Goal: Participate in discussion: Engage in conversation with other users on a specific topic

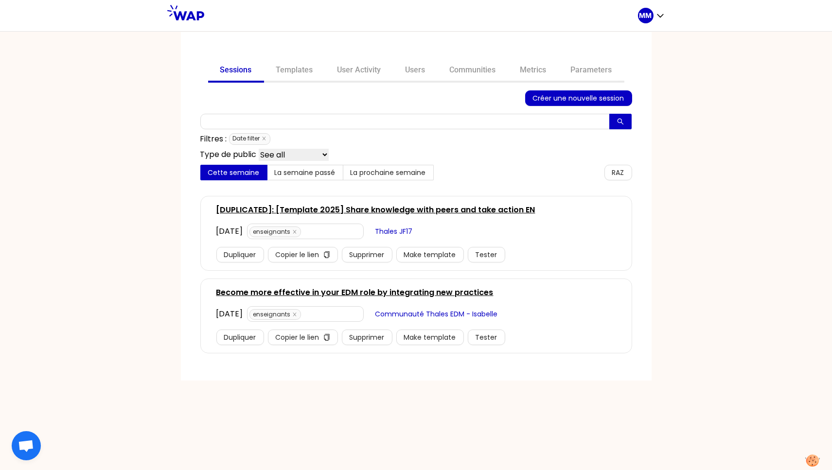
click at [282, 290] on link "Become more effective in your EDM role by integrating new practices" at bounding box center [354, 293] width 277 height 12
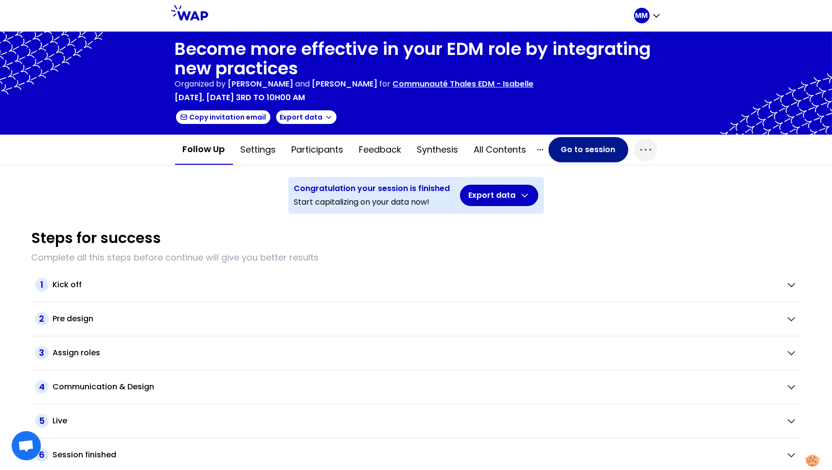
click at [567, 149] on button "Go to session" at bounding box center [588, 149] width 80 height 25
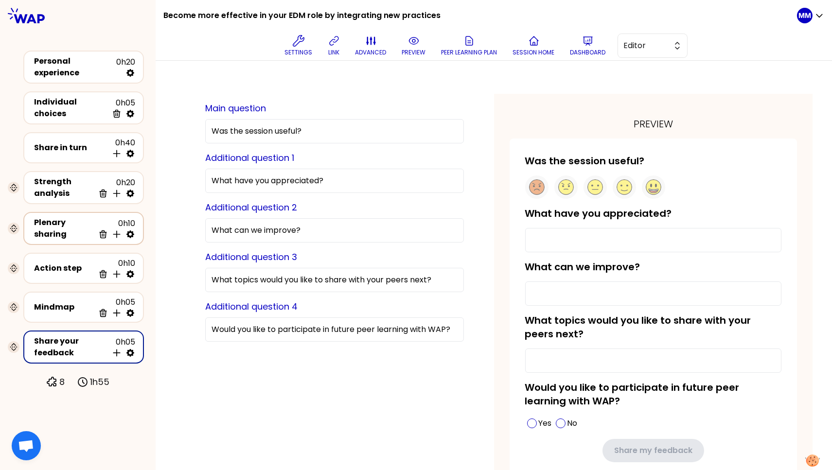
click at [129, 230] on icon at bounding box center [130, 234] width 8 height 8
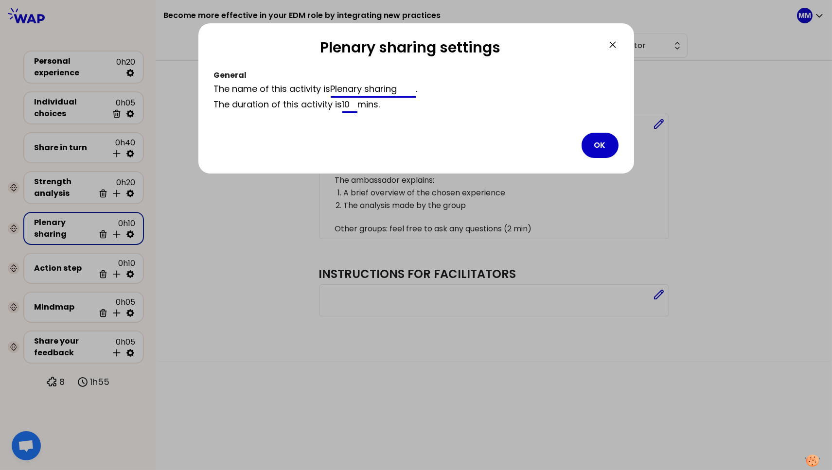
click at [376, 89] on input "Plenary sharing" at bounding box center [374, 90] width 86 height 16
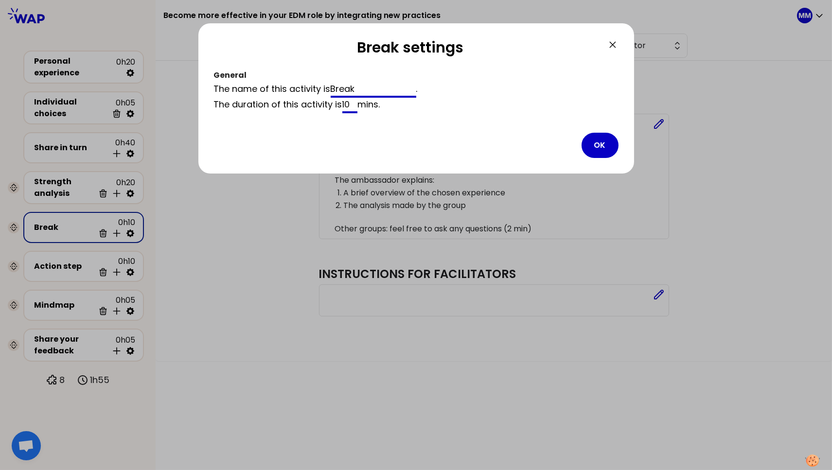
type input "Break"
click at [349, 106] on input "10" at bounding box center [350, 106] width 16 height 16
type input "15"
click at [604, 142] on button "OK" at bounding box center [600, 145] width 37 height 25
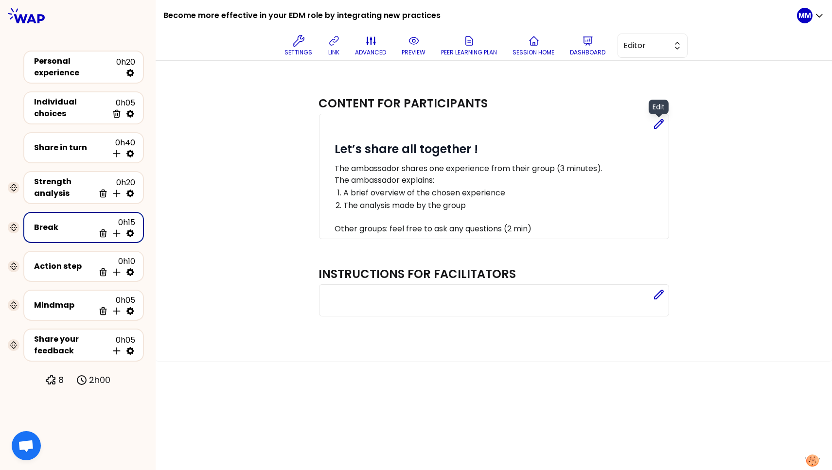
click at [658, 124] on icon at bounding box center [659, 124] width 12 height 12
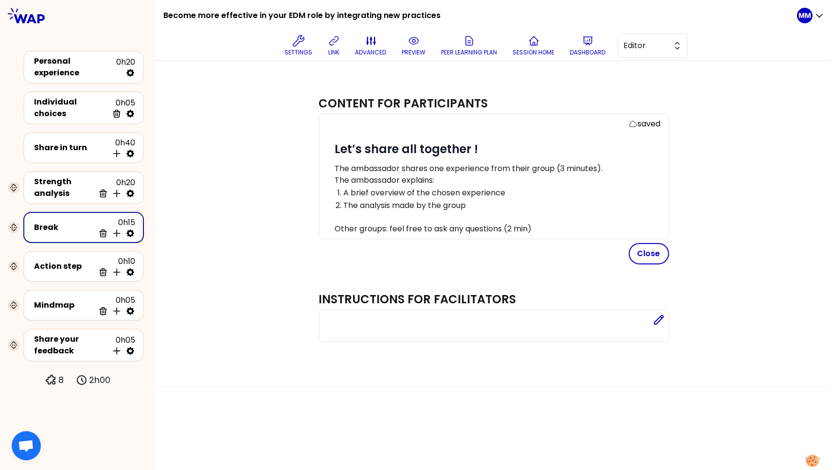
drag, startPoint x: 217, startPoint y: 200, endPoint x: 480, endPoint y: 236, distance: 265.6
click at [217, 200] on div "Content for participants saved # Let’s share all together ! The ambassador shar…" at bounding box center [493, 222] width 637 height 289
click at [661, 252] on button "Close" at bounding box center [649, 253] width 40 height 21
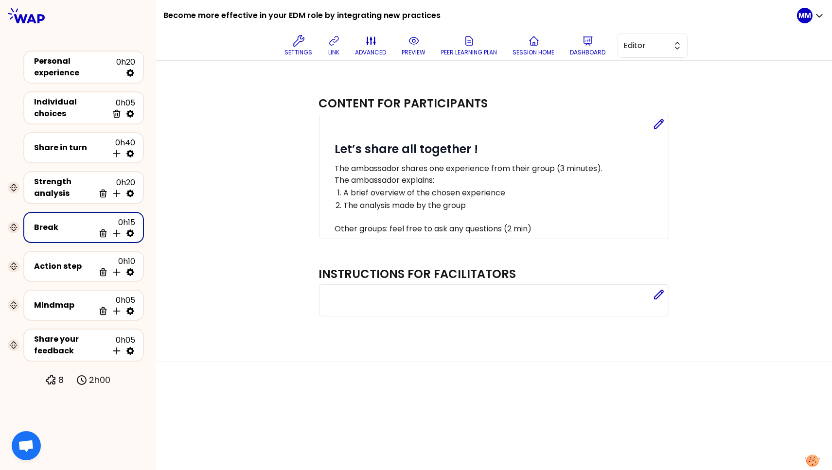
click at [129, 230] on icon at bounding box center [130, 234] width 8 height 8
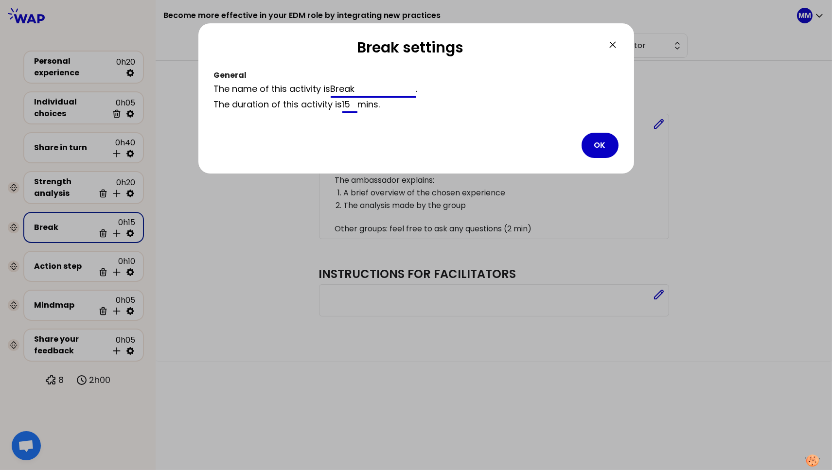
click at [347, 85] on input "Break" at bounding box center [374, 90] width 86 height 16
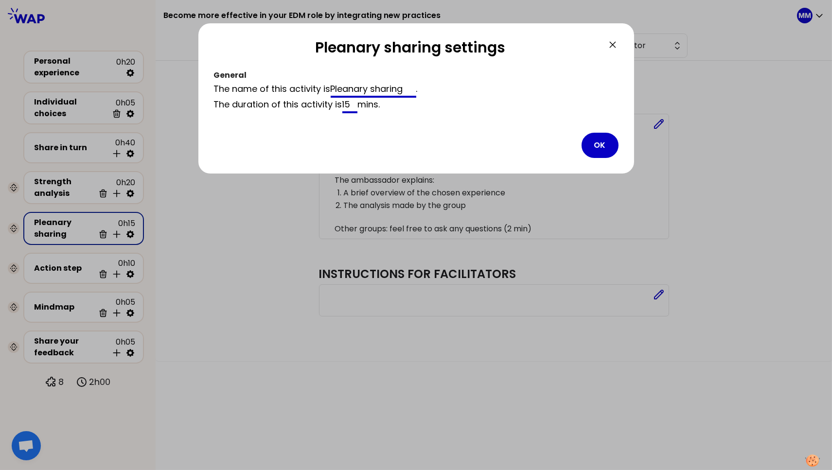
click at [352, 87] on input "Pleanary sharing" at bounding box center [374, 90] width 86 height 16
type input "Plenary sharing"
click at [611, 141] on button "OK" at bounding box center [600, 145] width 37 height 25
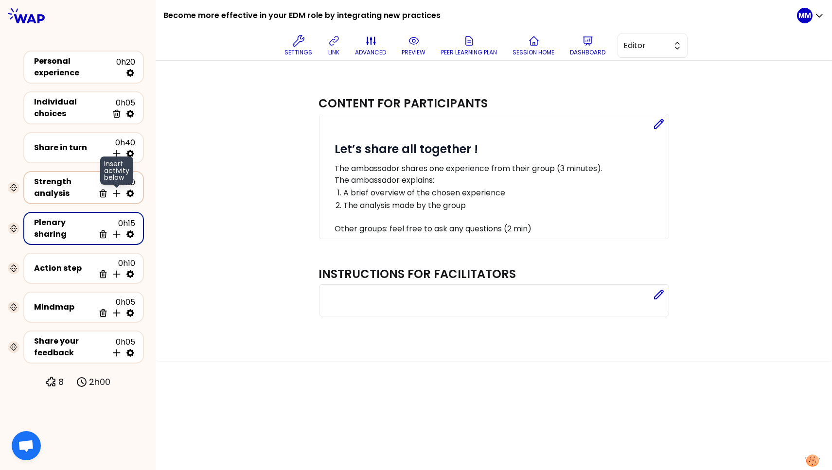
click at [116, 189] on icon at bounding box center [117, 194] width 10 height 10
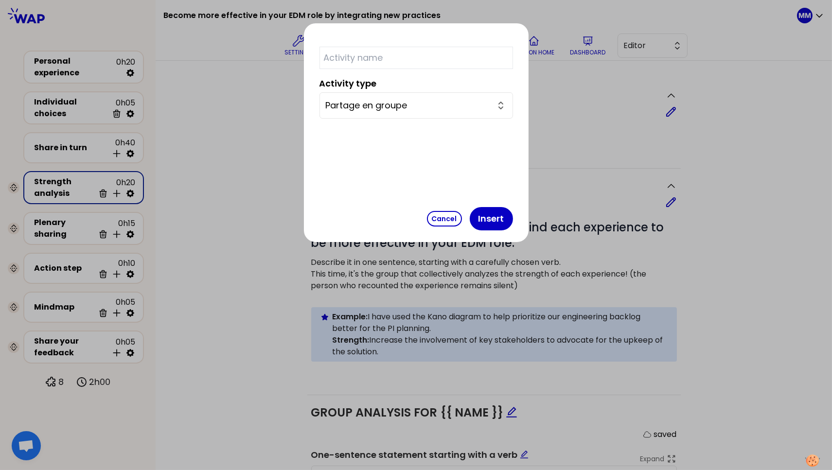
click at [417, 105] on input "Partage en groupe" at bounding box center [410, 106] width 169 height 14
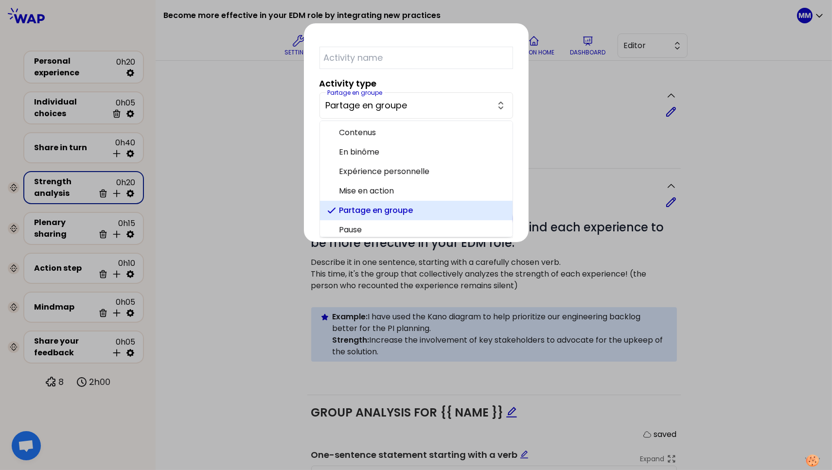
click at [396, 219] on li "Partage en groupe" at bounding box center [416, 210] width 193 height 19
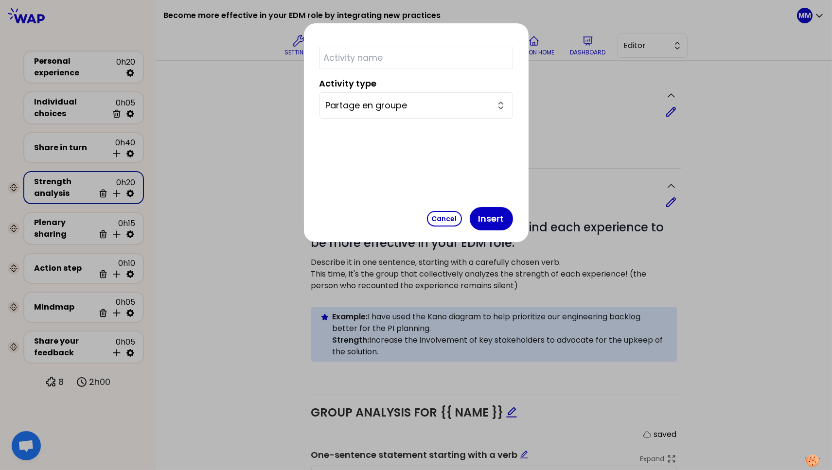
click at [411, 103] on input "Partage en groupe" at bounding box center [410, 106] width 169 height 14
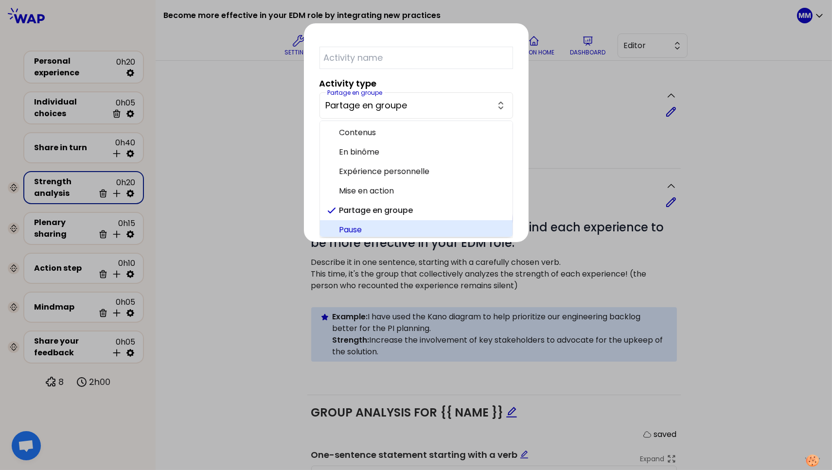
click at [394, 233] on span "Pause" at bounding box center [421, 230] width 165 height 12
type input "Pause"
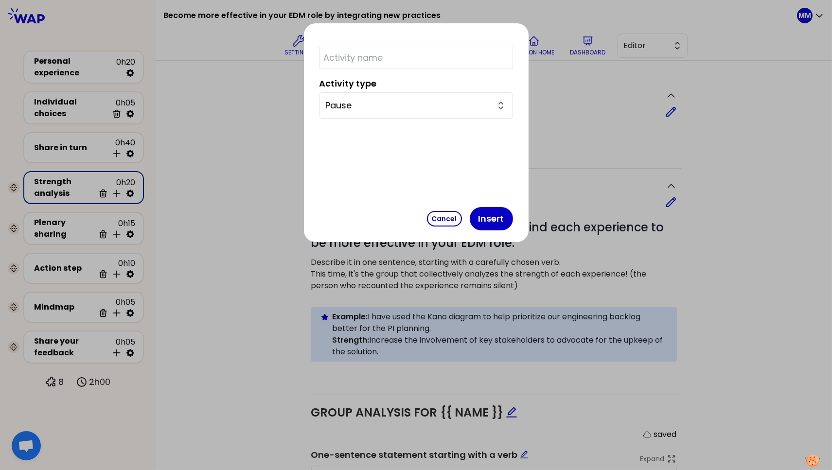
click at [398, 58] on input "text" at bounding box center [416, 58] width 194 height 22
type input "Break"
click at [470, 228] on button "Insert" at bounding box center [491, 218] width 43 height 23
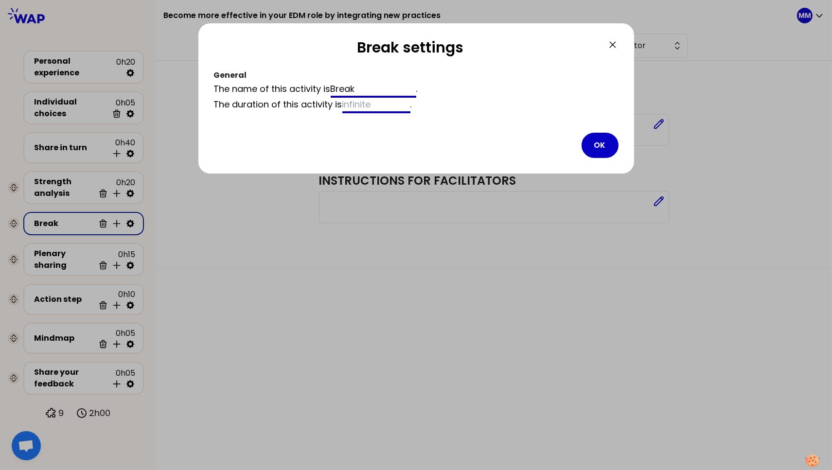
click at [345, 90] on input "Break" at bounding box center [374, 90] width 86 height 16
paste input "☕️"
type input "Break ☕️"
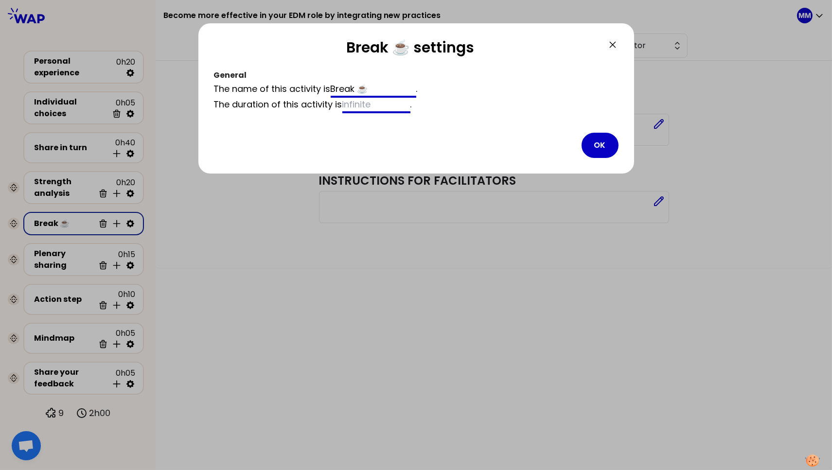
click at [361, 105] on input at bounding box center [376, 106] width 68 height 16
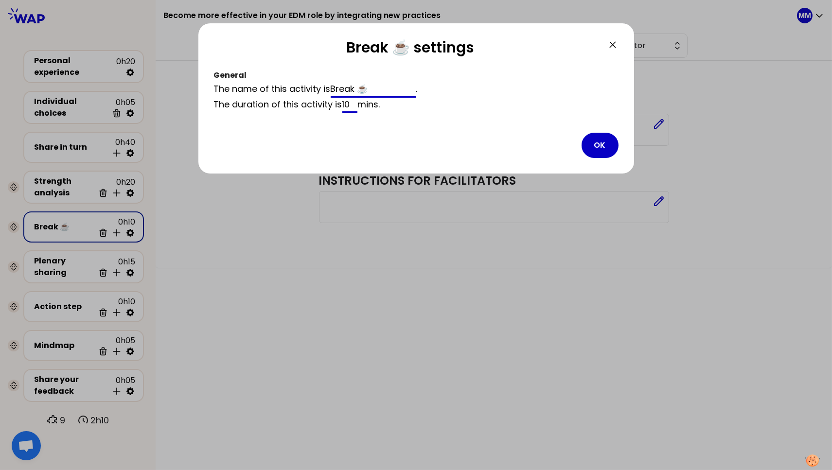
type input "10"
click at [603, 140] on button "OK" at bounding box center [600, 145] width 37 height 25
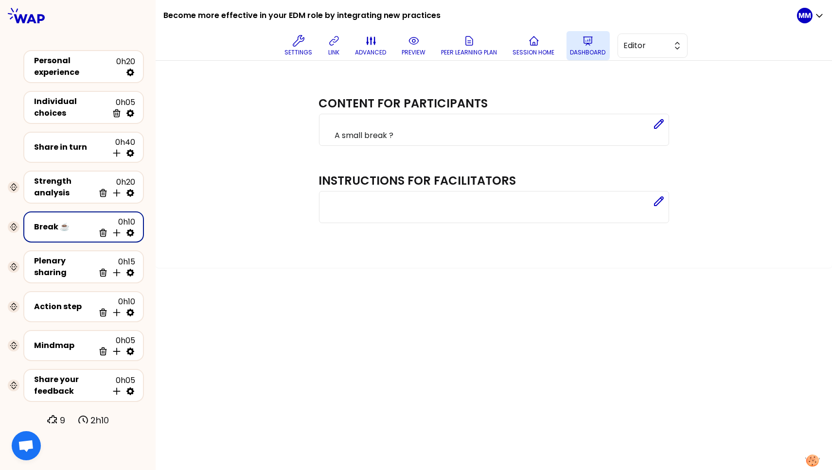
click at [596, 47] on button "Dashboard" at bounding box center [587, 45] width 43 height 29
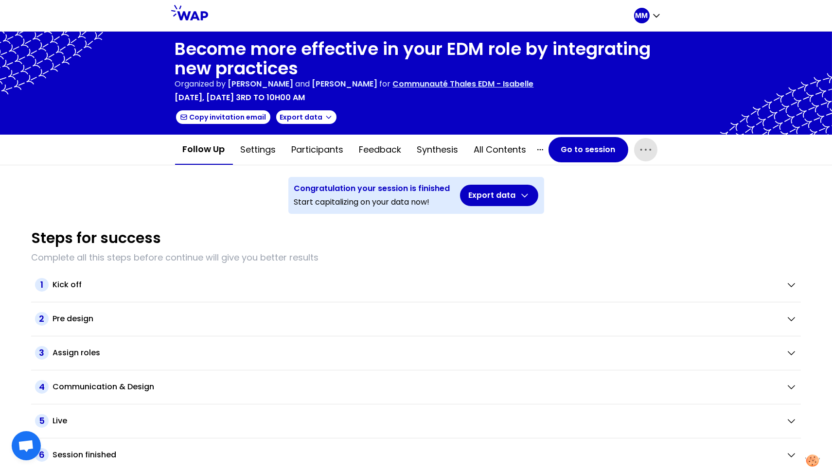
click at [638, 156] on span "button" at bounding box center [645, 149] width 23 height 23
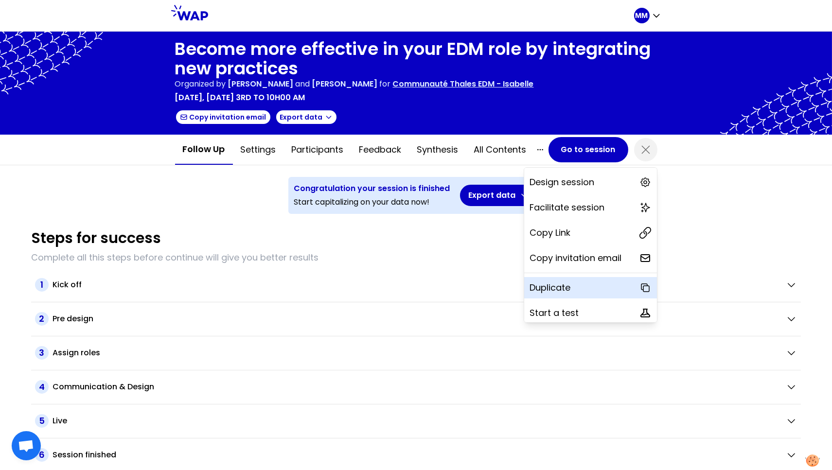
click at [587, 283] on div "Duplicate" at bounding box center [590, 287] width 133 height 21
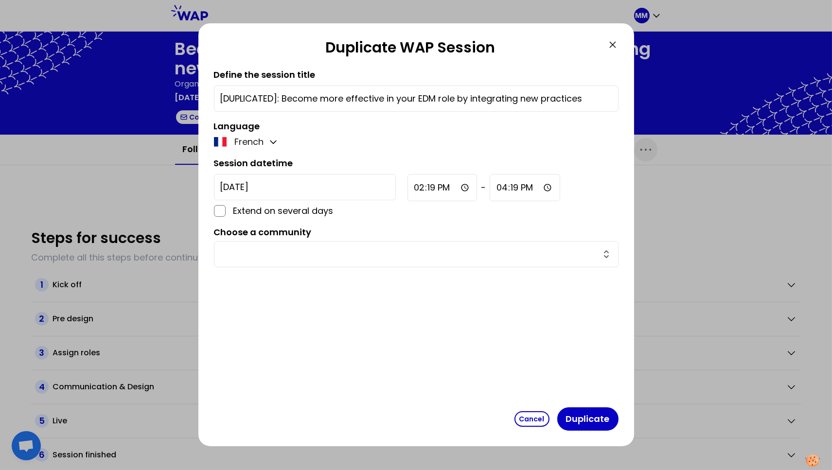
click at [258, 188] on input "[DATE]" at bounding box center [305, 187] width 182 height 26
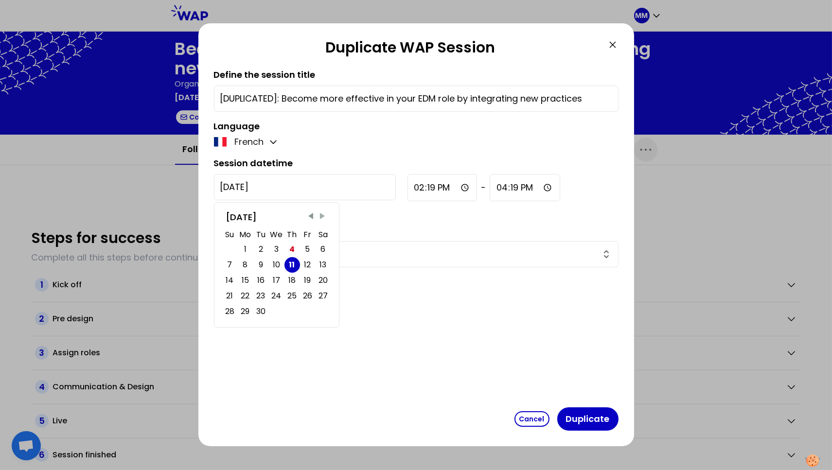
click at [320, 215] on span "Next Month" at bounding box center [323, 217] width 10 height 10
click at [259, 264] on div "7" at bounding box center [261, 265] width 5 height 14
type input "[DATE]"
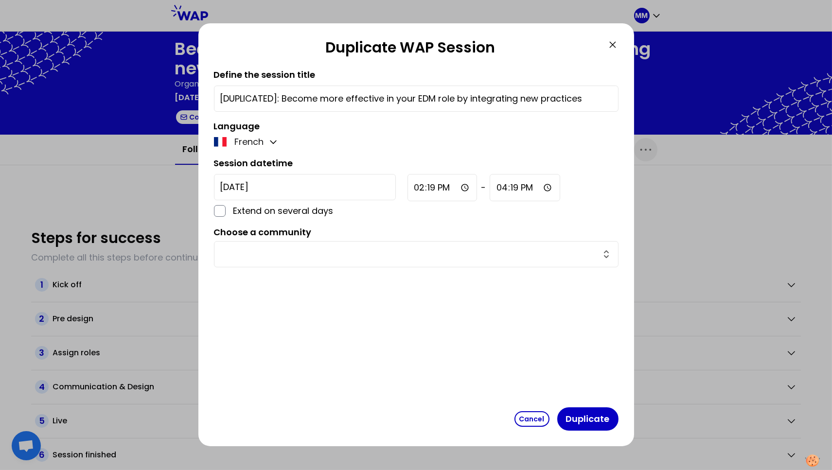
click at [407, 190] on input "14:19" at bounding box center [442, 187] width 70 height 27
type input "10:00"
click at [489, 190] on input "16:19" at bounding box center [524, 187] width 71 height 27
type input "12:30"
click at [400, 254] on input "text" at bounding box center [410, 254] width 380 height 14
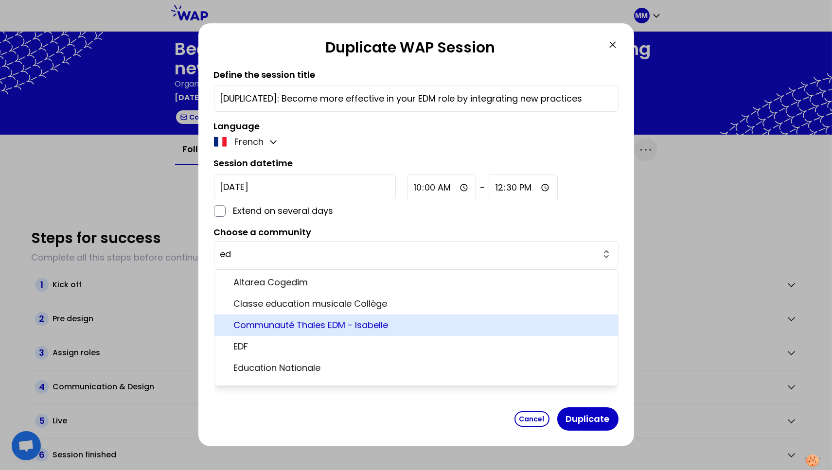
click at [385, 325] on span "Communauté Thales EDM - Isabelle" at bounding box center [422, 325] width 376 height 14
type input "Communauté Thales EDM - Isabelle"
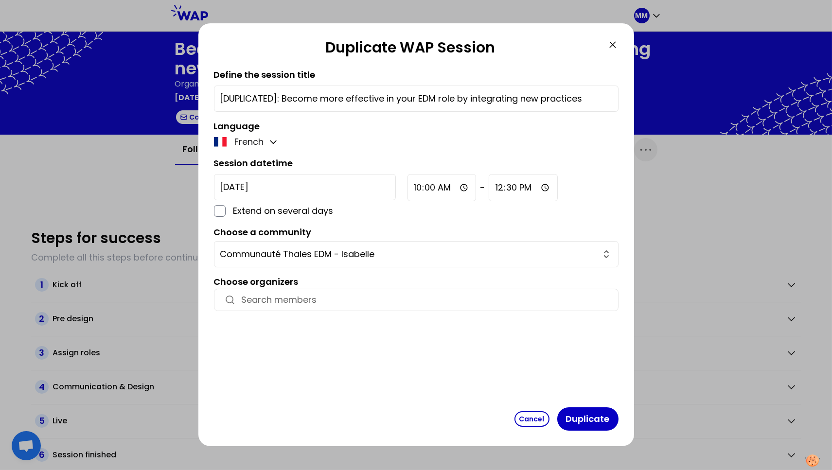
drag, startPoint x: 285, startPoint y: 98, endPoint x: 197, endPoint y: 91, distance: 88.8
click at [197, 91] on div "Duplicate WAP Session Define the session title [DUPLICATED]: Become more effect…" at bounding box center [416, 235] width 832 height 470
click at [238, 106] on div "Become more effective in your EDM role by integrating new practices" at bounding box center [416, 99] width 405 height 26
click at [221, 96] on input "Become more effective in your EDM role by integrating new practices" at bounding box center [416, 99] width 392 height 14
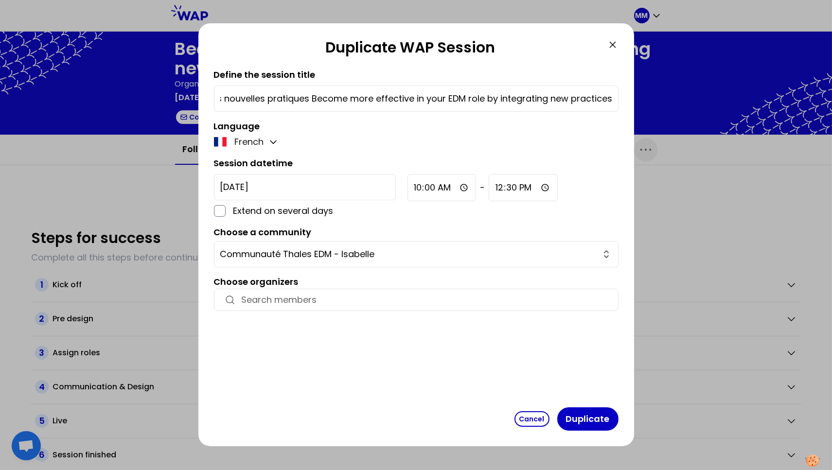
drag, startPoint x: 547, startPoint y: 97, endPoint x: 649, endPoint y: 100, distance: 102.6
click at [649, 100] on div "Duplicate WAP Session Define the session title Etre plus efficace dans son role…" at bounding box center [416, 235] width 832 height 470
drag, startPoint x: 255, startPoint y: 99, endPoint x: 196, endPoint y: 98, distance: 58.8
click at [197, 99] on div "Duplicate WAP Session Define the session title Etre plus efficace dans son role…" at bounding box center [416, 235] width 832 height 470
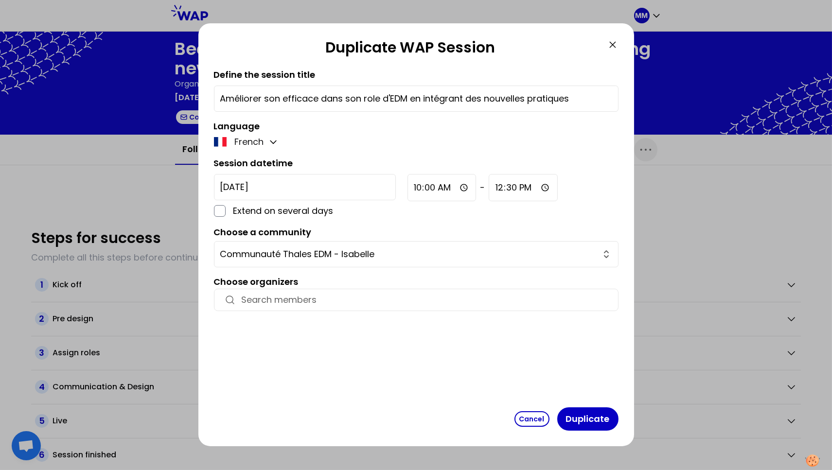
click at [314, 98] on input "Améliorer son efficace dans son role d'EDM en intégrant des nouvelles pratiques" at bounding box center [416, 99] width 392 height 14
type input "Améliorer son efficacité dans son role d'EDM en intégrant des nouvelles pratiqu…"
click at [382, 123] on div "Language French" at bounding box center [416, 134] width 405 height 29
click at [595, 422] on button "Duplicate" at bounding box center [587, 418] width 61 height 23
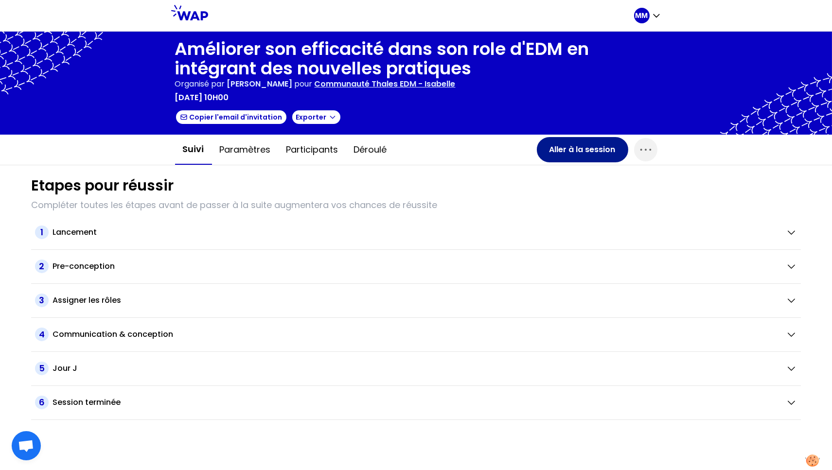
click at [580, 148] on button "Aller à la session" at bounding box center [582, 149] width 91 height 25
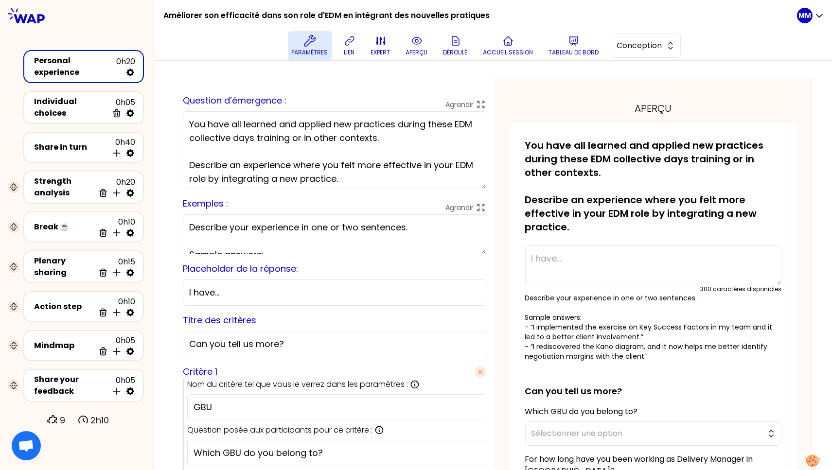
click at [301, 46] on button "Paramètres" at bounding box center [310, 45] width 44 height 29
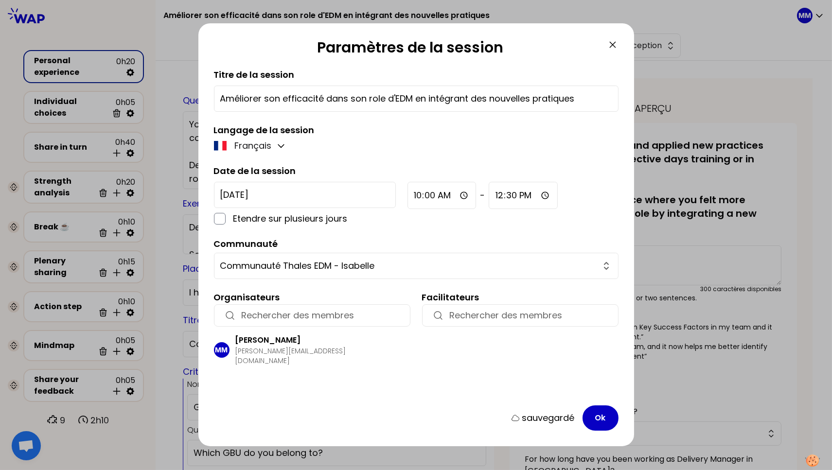
click at [301, 327] on div "MM [PERSON_NAME] Mesclon [EMAIL_ADDRESS][DOMAIN_NAME]" at bounding box center [312, 350] width 196 height 47
click at [302, 318] on input "button" at bounding box center [321, 316] width 159 height 14
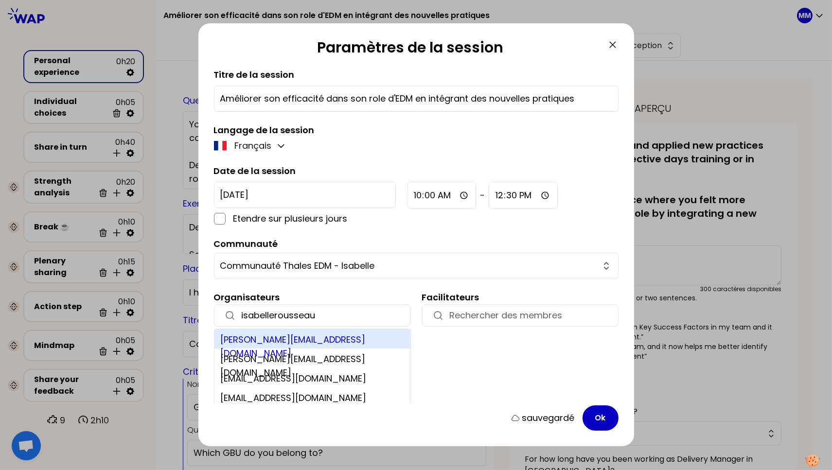
type input "isabellerousseau"
click at [381, 341] on div "[PERSON_NAME][EMAIL_ADDRESS][DOMAIN_NAME]" at bounding box center [312, 338] width 196 height 19
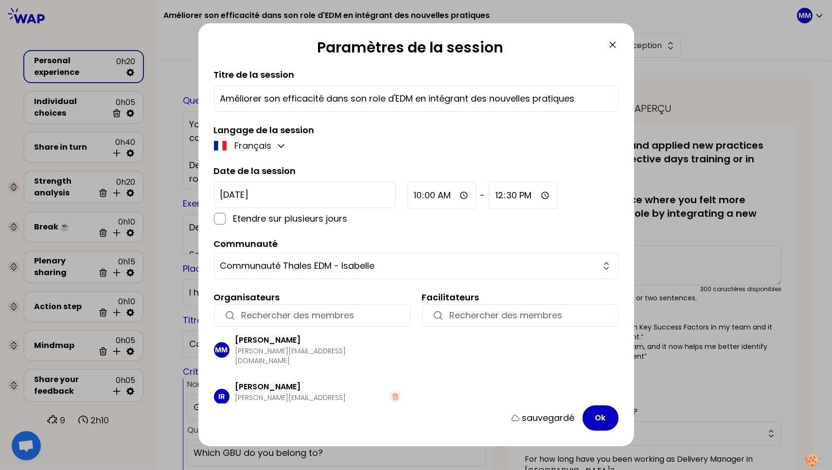
click at [319, 393] on p "[PERSON_NAME][EMAIL_ADDRESS][DOMAIN_NAME]" at bounding box center [312, 402] width 155 height 19
copy div "[PERSON_NAME][EMAIL_ADDRESS][DOMAIN_NAME]"
click at [318, 316] on input "button" at bounding box center [321, 316] width 159 height 14
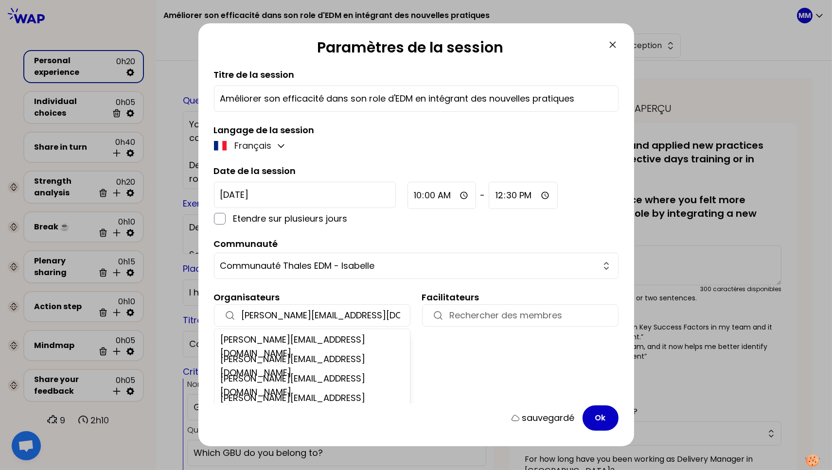
scroll to position [0, 5]
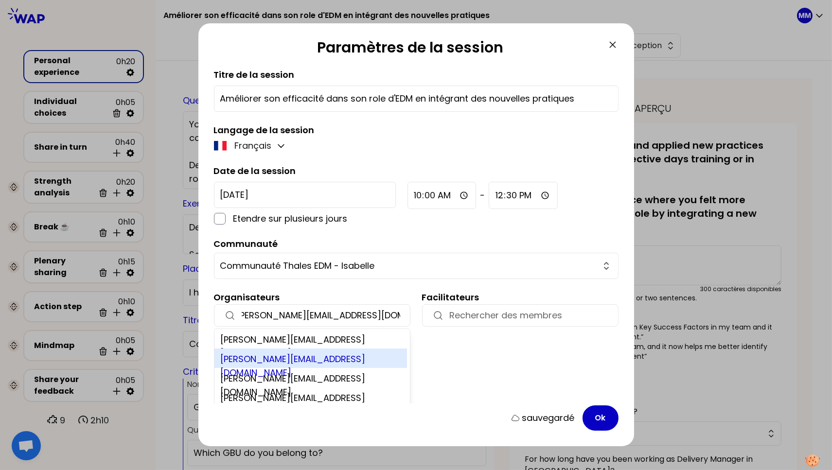
type input "[PERSON_NAME][EMAIL_ADDRESS][DOMAIN_NAME]"
click at [366, 359] on div "[PERSON_NAME][EMAIL_ADDRESS][DOMAIN_NAME]" at bounding box center [310, 358] width 193 height 19
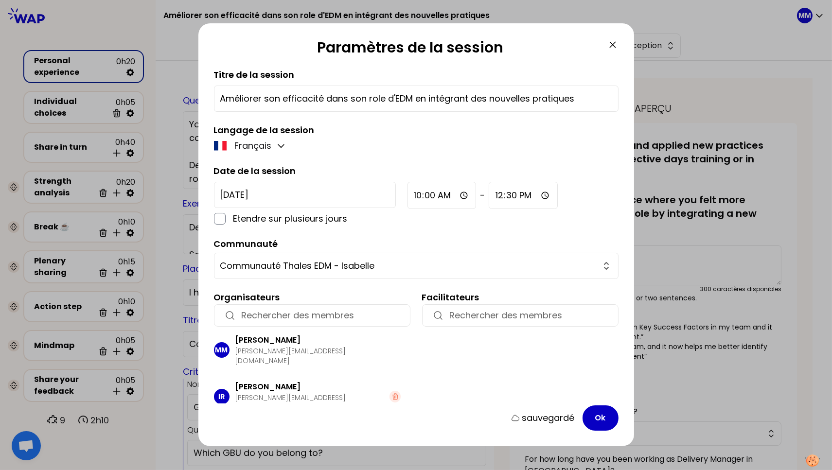
click at [611, 44] on icon at bounding box center [613, 45] width 12 height 12
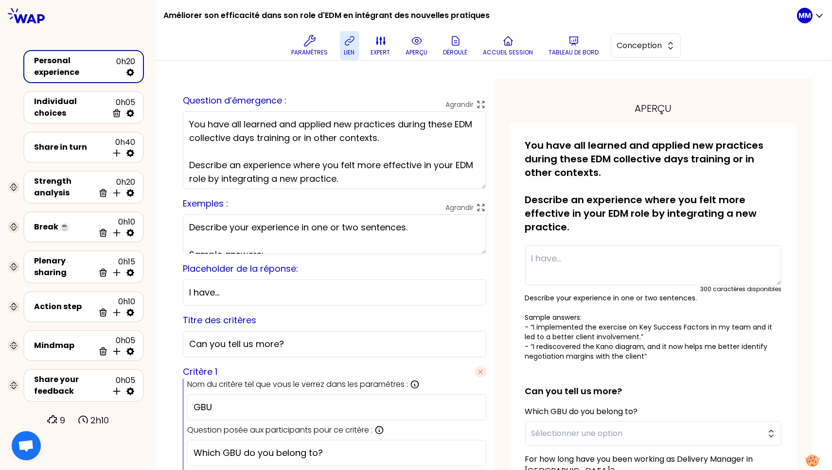
click at [349, 52] on p "lien" at bounding box center [349, 53] width 11 height 8
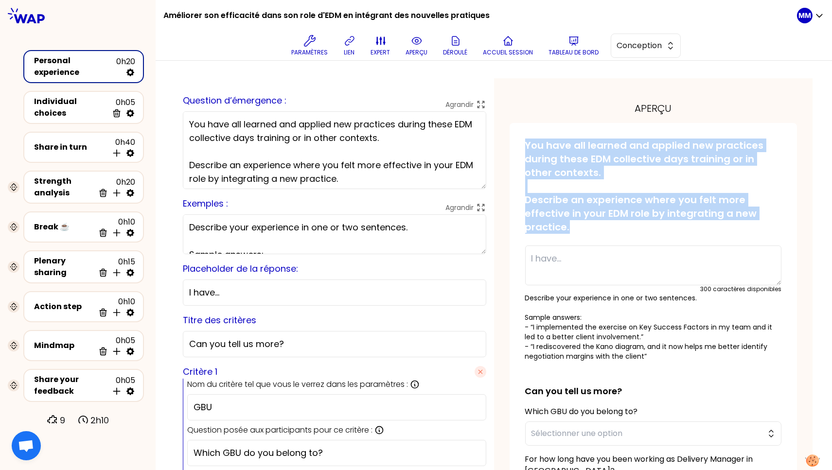
drag, startPoint x: 556, startPoint y: 216, endPoint x: 508, endPoint y: 136, distance: 93.6
click at [510, 136] on div "sauvegardé You have all learned and applied new practices during these EDM coll…" at bounding box center [654, 353] width 288 height 460
copy p "You have all learned and applied new practices during these EDM collective days…"
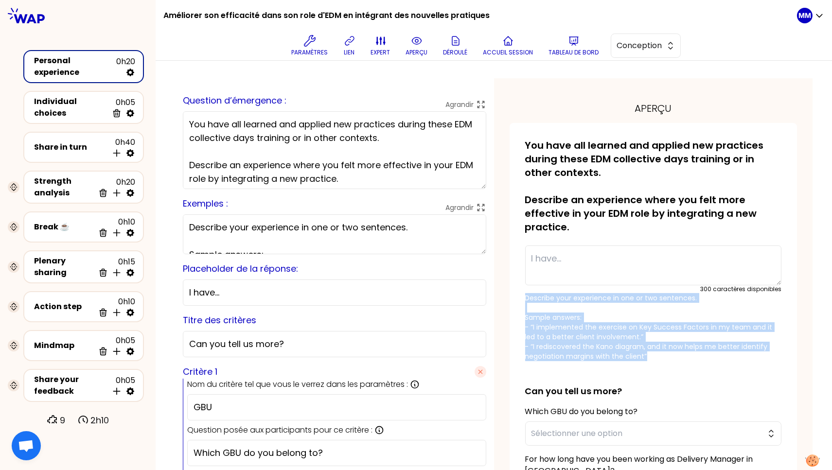
drag, startPoint x: 658, startPoint y: 359, endPoint x: 777, endPoint y: 372, distance: 118.8
click at [510, 297] on div "sauvegardé You have all learned and applied new practices during these EDM coll…" at bounding box center [654, 353] width 288 height 460
copy p "Describe your experience in one or two sentences. Sample answers: - “I implemen…"
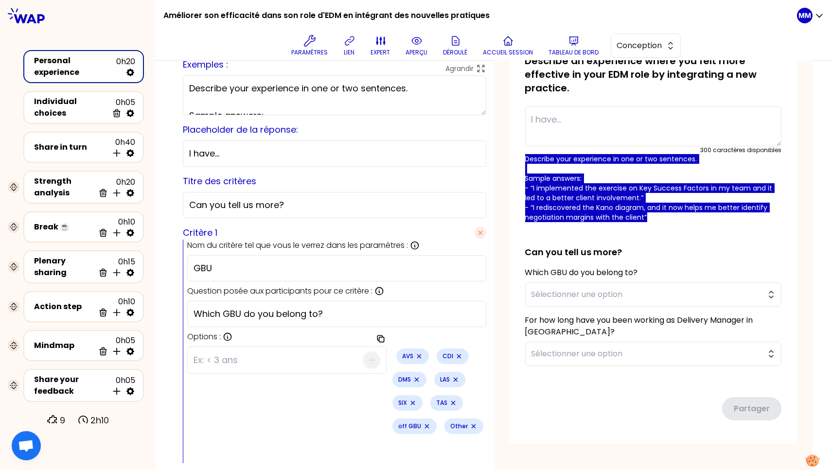
scroll to position [156, 0]
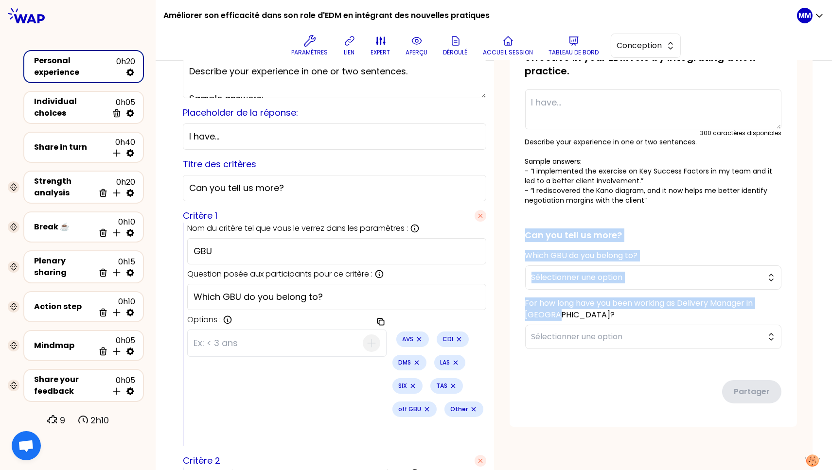
drag, startPoint x: 516, startPoint y: 234, endPoint x: 628, endPoint y: 324, distance: 142.8
click at [592, 314] on div "sauvegardé You have all learned and applied new practices during these EDM coll…" at bounding box center [654, 197] width 288 height 460
copy form "Can you tell us more? Which GBU do you belong to? Sélectionner une option For h…"
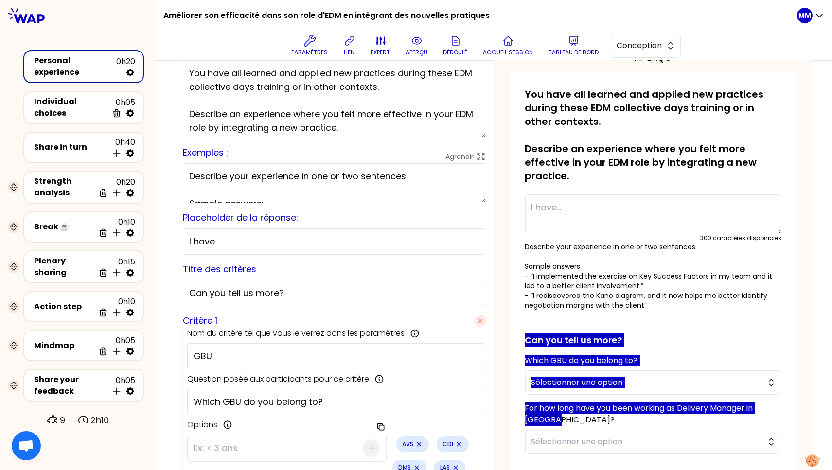
scroll to position [0, 0]
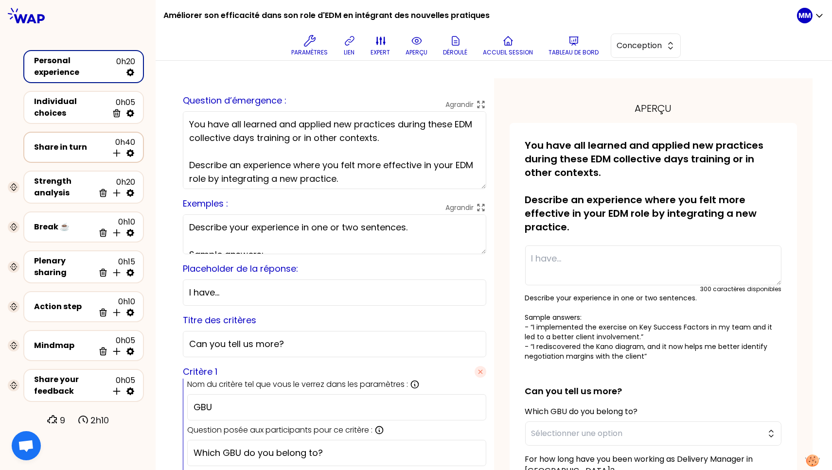
drag, startPoint x: 80, startPoint y: 145, endPoint x: 107, endPoint y: 154, distance: 28.3
click at [80, 144] on div "Share in turn" at bounding box center [71, 147] width 74 height 12
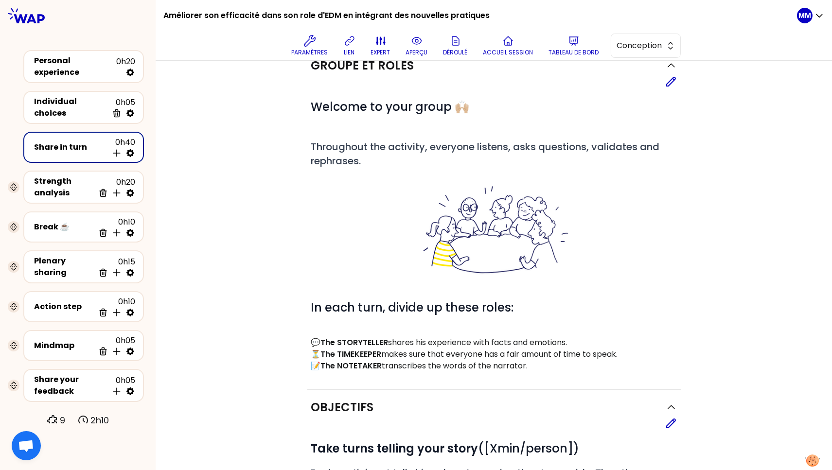
scroll to position [28, 0]
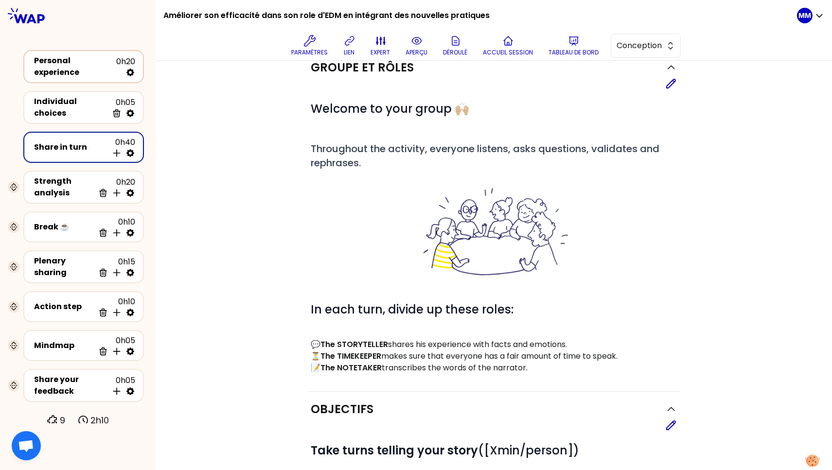
click at [68, 62] on div "Personal experience" at bounding box center [75, 66] width 82 height 23
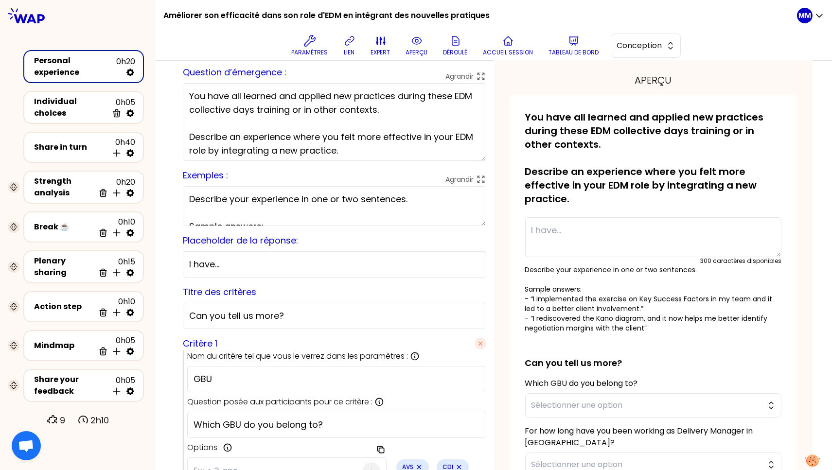
drag, startPoint x: 300, startPoint y: 145, endPoint x: 313, endPoint y: 144, distance: 13.2
click at [300, 145] on textarea "You have all learned and applied new practices during these EDM collective days…" at bounding box center [334, 122] width 303 height 78
paste textarea "Vous avez tous appris et appliqué de nouvelles pratiques lors de ces journées c…"
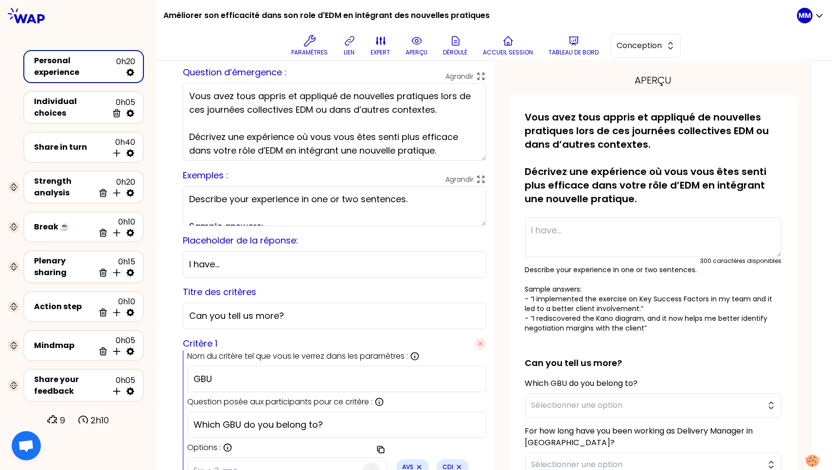
type textarea "Vous avez tous appris et appliqué de nouvelles pratiques lors de ces journées c…"
click at [283, 201] on textarea "Describe your experience in one or two sentences. Sample answers: - “I implemen…" at bounding box center [334, 206] width 303 height 40
paste textarea "écrivez votre expérience en une ou deux phrases. Exemples de réponses : « J’ai …"
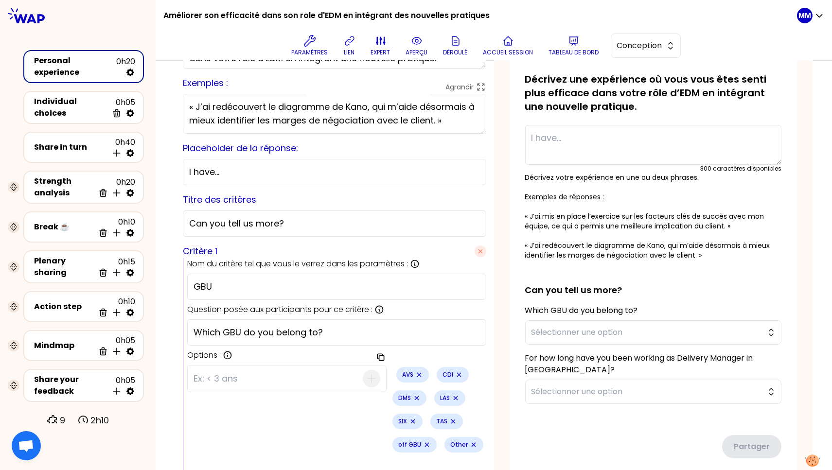
scroll to position [124, 0]
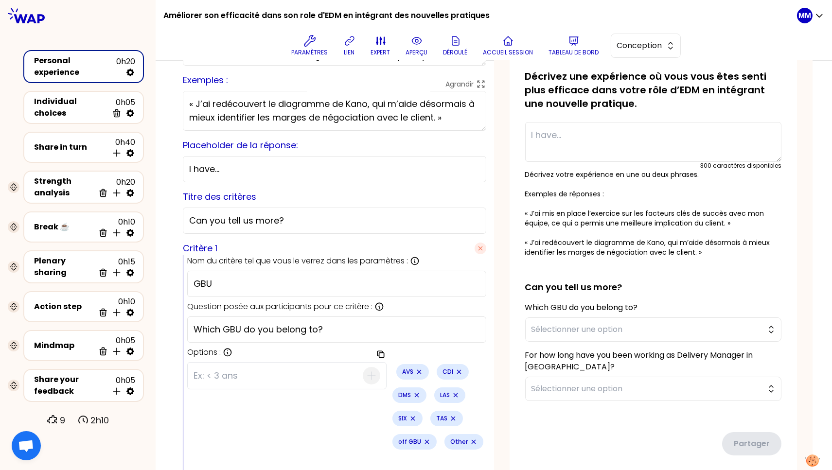
type textarea "Décrivez votre expérience en une ou deux phrases. Exemples de réponses : « J’ai…"
click at [257, 330] on input "Which GBU do you belong to?" at bounding box center [337, 330] width 286 height 14
click at [256, 330] on input "Which GBU do you belong to?" at bounding box center [337, 330] width 286 height 14
paste input "Pouvez-vous nous en dire plus"
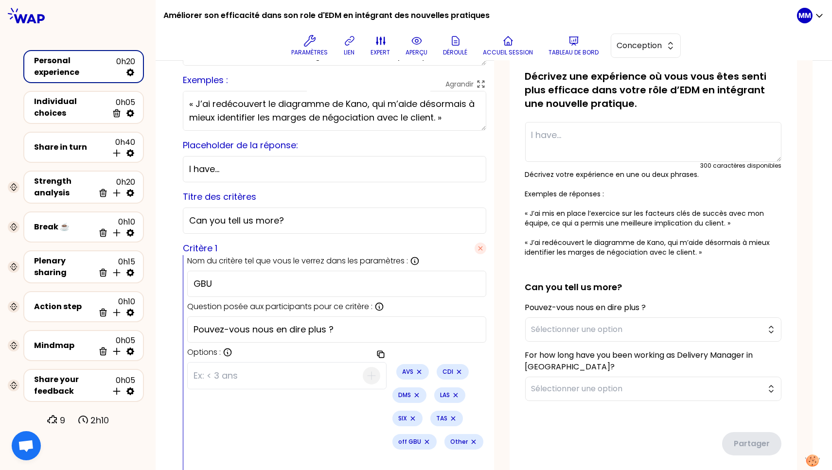
type input "Pouvez-vous nous en dire plus ?"
click at [324, 332] on input "Pouvez-vous nous en dire plus ?" at bounding box center [337, 330] width 286 height 14
click at [325, 332] on input "Pouvez-vous nous en dire plus ?" at bounding box center [337, 330] width 286 height 14
click at [255, 227] on input "Can you tell us more?" at bounding box center [334, 221] width 291 height 14
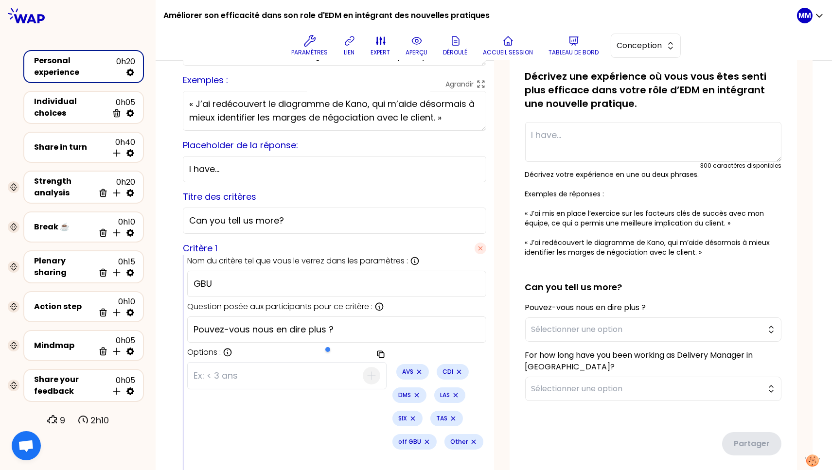
click at [255, 227] on input "Can you tell us more?" at bounding box center [334, 221] width 291 height 14
paste input "Pouvez-vous nous en dire plus"
type input "Pouvez-vous nous en dire plus ?"
click at [252, 324] on input "Pouvez-vous nous en dire plus ?" at bounding box center [337, 330] width 286 height 14
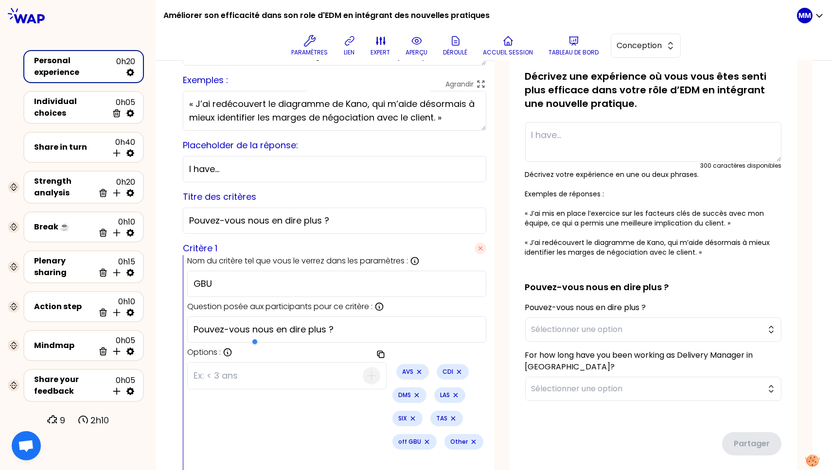
click at [252, 324] on input "Pouvez-vous nous en dire plus ?" at bounding box center [337, 330] width 286 height 14
paste input "À quelle GBU appartenez-vo"
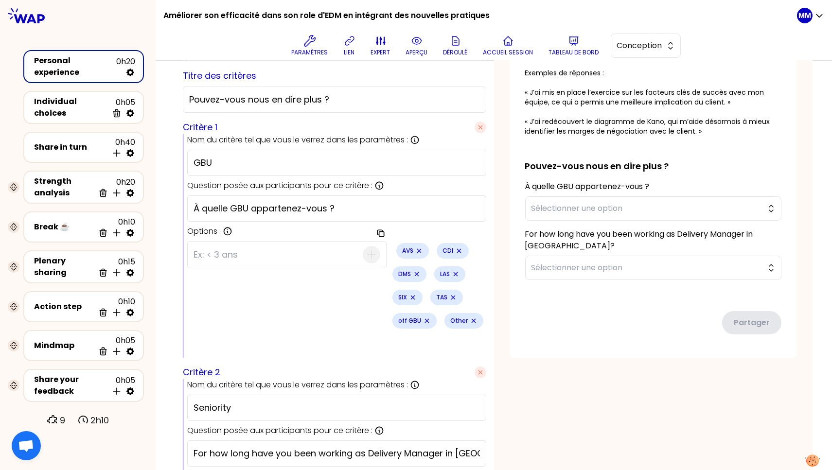
scroll to position [246, 0]
type input "À quelle GBU appartenez-vous ?"
click at [269, 446] on input "For how long have you been working as Delivery Manager in [GEOGRAPHIC_DATA]?" at bounding box center [337, 453] width 286 height 14
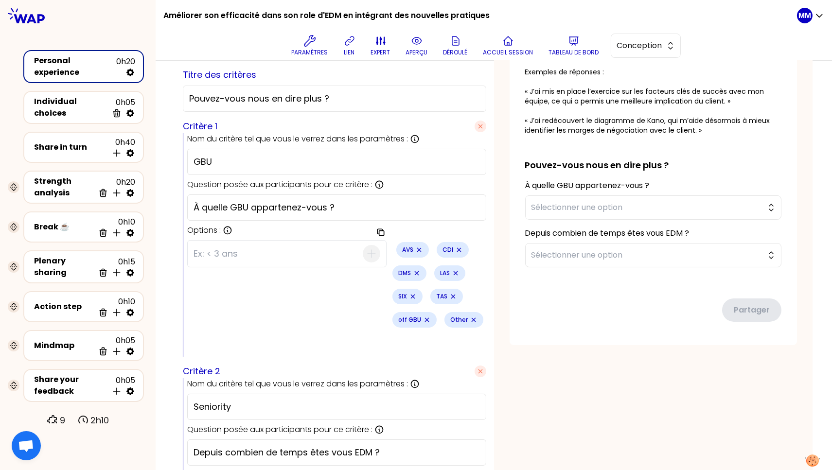
drag, startPoint x: 330, startPoint y: 403, endPoint x: 355, endPoint y: 408, distance: 25.8
click at [330, 446] on input "Depuis combien de temps êtes vous EDM ?" at bounding box center [337, 453] width 286 height 14
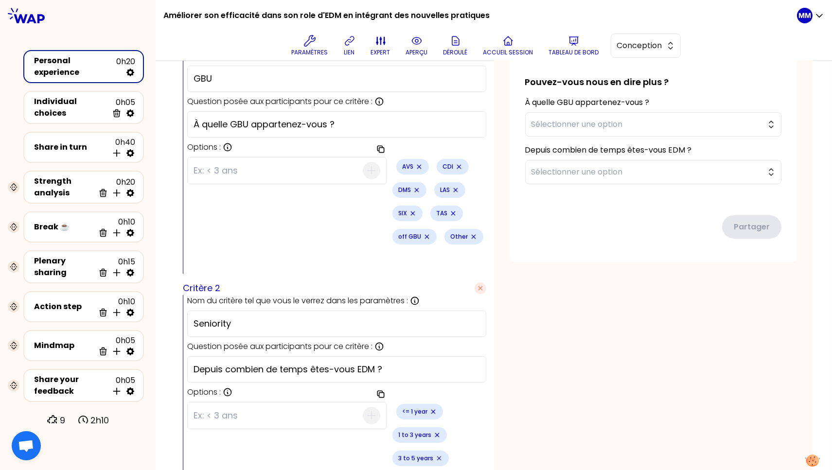
type input "Depuis combien de temps êtes-vous EDM ?"
click at [263, 403] on input at bounding box center [278, 415] width 169 height 25
type input "moins d'un an"
type input "entre 1 et 3 ans"
type input "entre 3 et 5 ans"
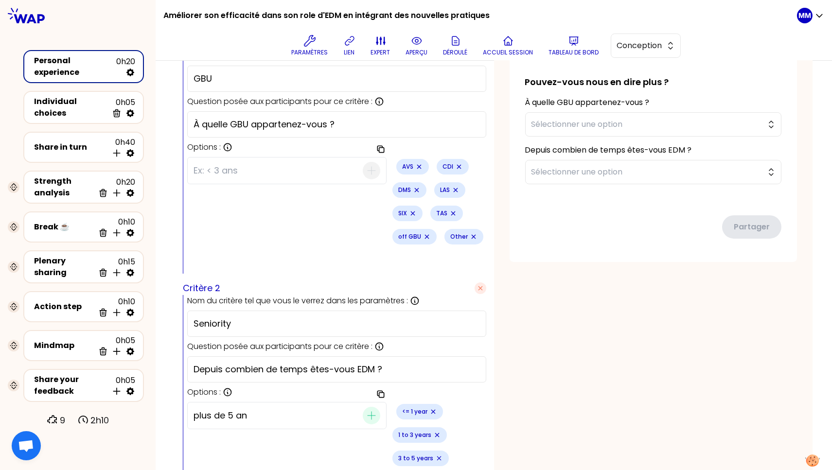
type input "plus de 5 ans"
click at [429, 408] on icon "Remove small badge" at bounding box center [433, 412] width 8 height 8
click at [439, 410] on icon "Remove small badge" at bounding box center [441, 412] width 4 height 4
click at [439, 408] on icon "Remove small badge" at bounding box center [443, 412] width 8 height 8
click at [433, 410] on icon "Remove small badge" at bounding box center [435, 412] width 4 height 4
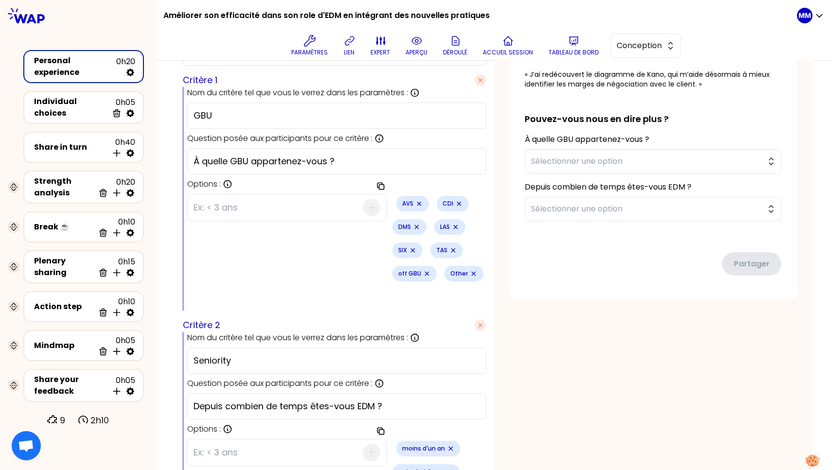
scroll to position [293, 0]
drag, startPoint x: 419, startPoint y: 249, endPoint x: 317, endPoint y: 222, distance: 106.1
click at [470, 269] on icon "Remove small badge" at bounding box center [474, 273] width 8 height 8
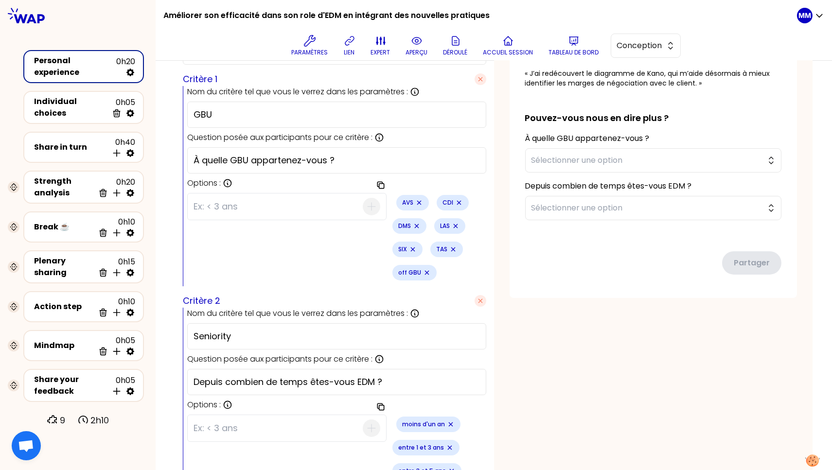
click at [265, 207] on input at bounding box center [278, 206] width 169 height 25
type input "Autre"
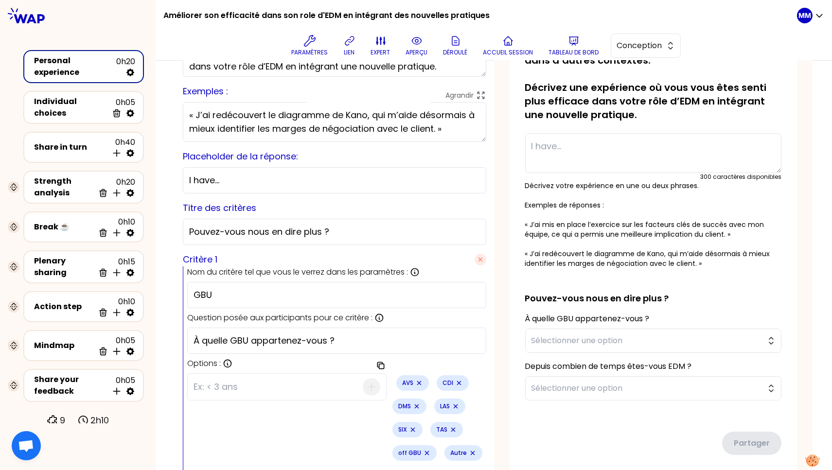
scroll to position [110, 0]
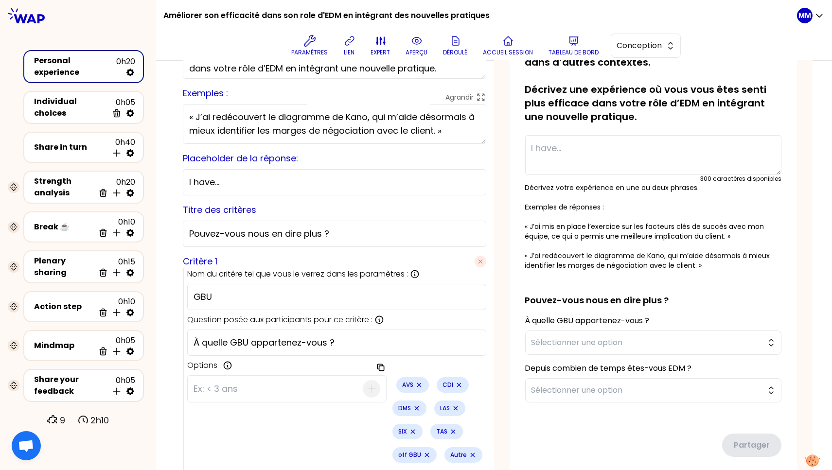
click at [258, 178] on input "I have..." at bounding box center [334, 183] width 291 height 14
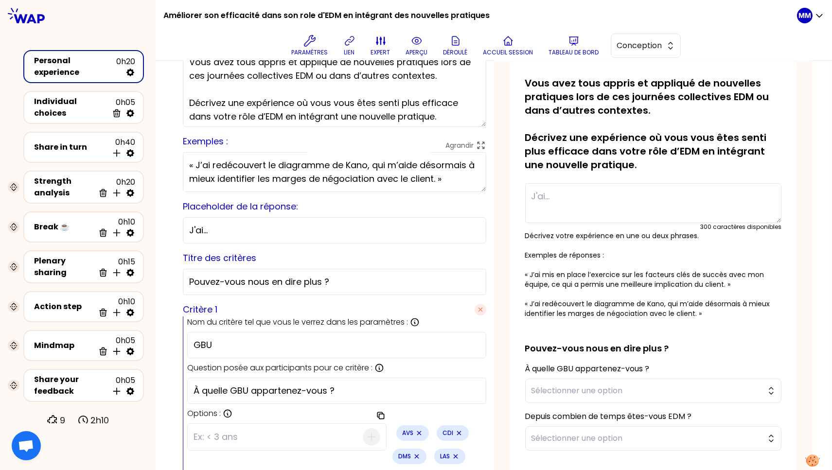
scroll to position [0, 0]
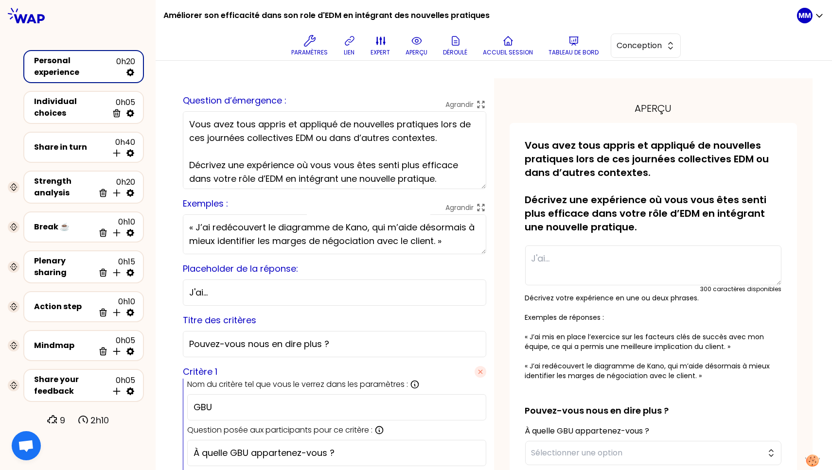
type input "J'ai..."
click at [132, 72] on icon at bounding box center [130, 73] width 8 height 8
select select "false"
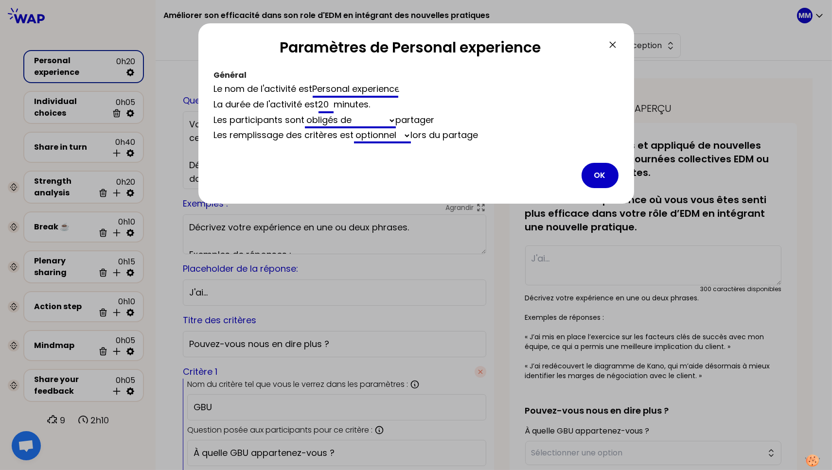
click at [340, 85] on input "Personal experience" at bounding box center [356, 90] width 86 height 16
type input "Experience personnelle"
click at [601, 173] on button "OK" at bounding box center [600, 175] width 37 height 25
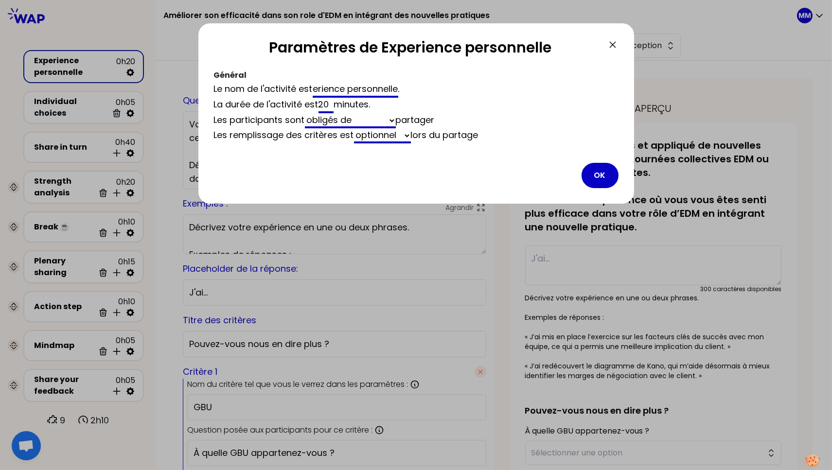
scroll to position [0, 0]
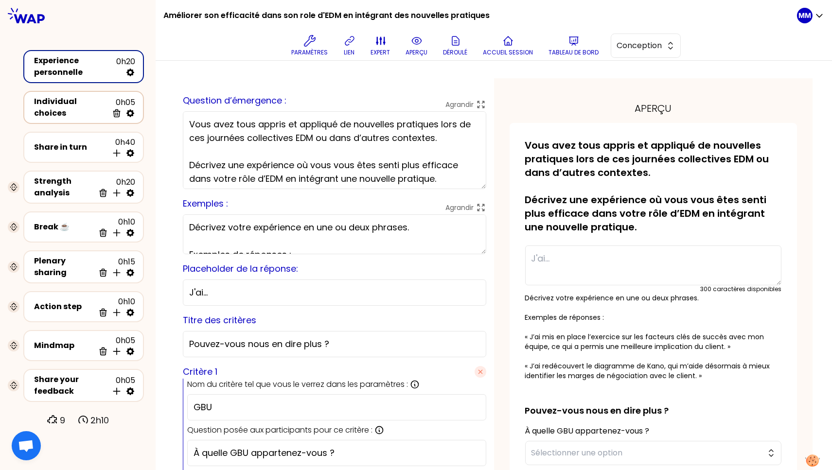
click at [130, 112] on icon at bounding box center [130, 113] width 10 height 10
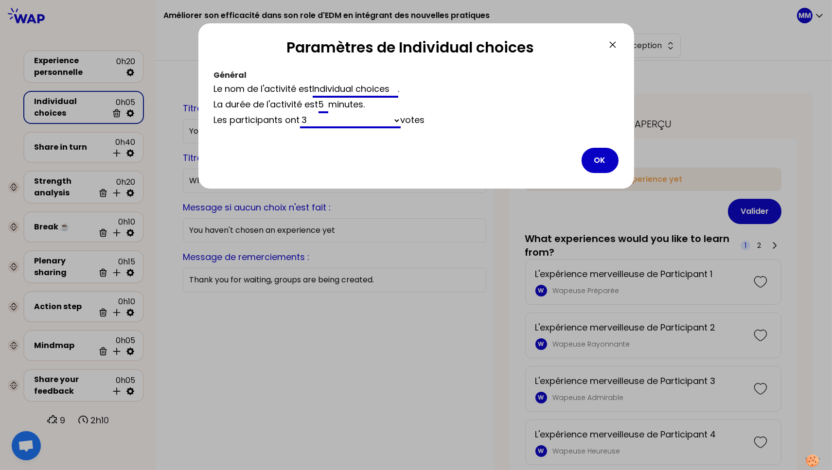
click at [346, 89] on input "Individual choices" at bounding box center [356, 90] width 86 height 16
type input "Choix individuels"
click at [607, 158] on button "OK" at bounding box center [600, 160] width 37 height 25
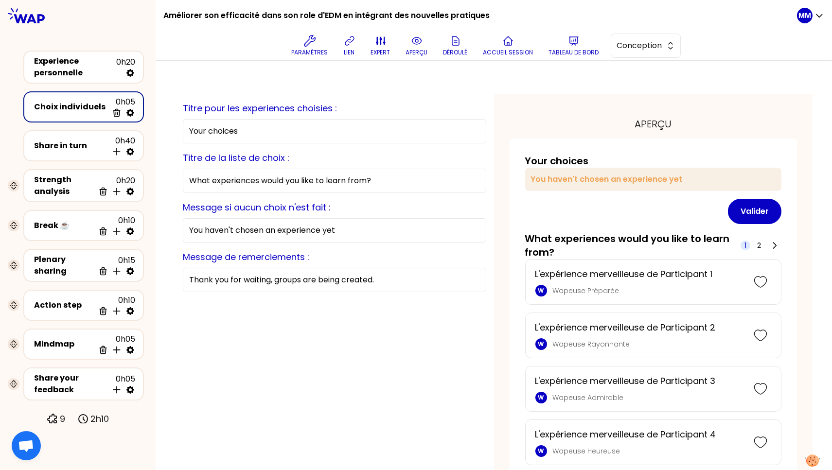
click at [334, 132] on input "Your choices" at bounding box center [334, 131] width 303 height 24
paste input "Vos choix"
type input "Vos choix"
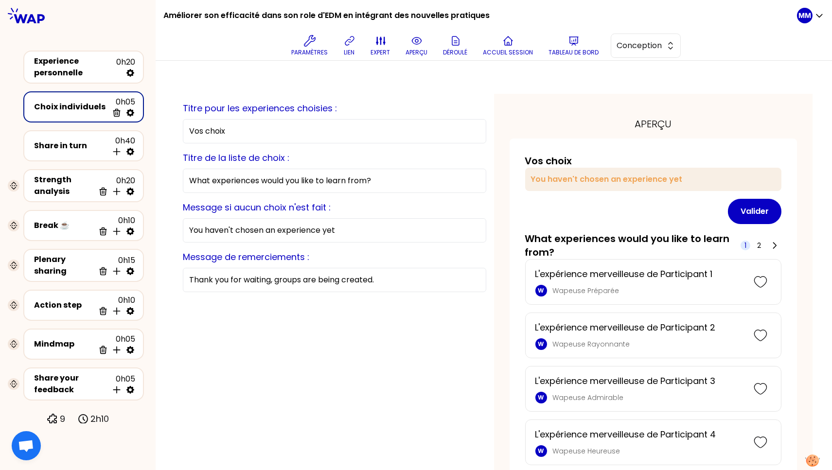
click at [340, 179] on input "What experiences would you like to learn from?" at bounding box center [334, 181] width 303 height 24
click at [340, 180] on input "What experiences would you like to learn from?" at bounding box center [334, 181] width 303 height 24
paste input "De quelles expériences aimeriez-vous apprendre"
type input "De quelles expériences aimeriez-vous apprendre ?"
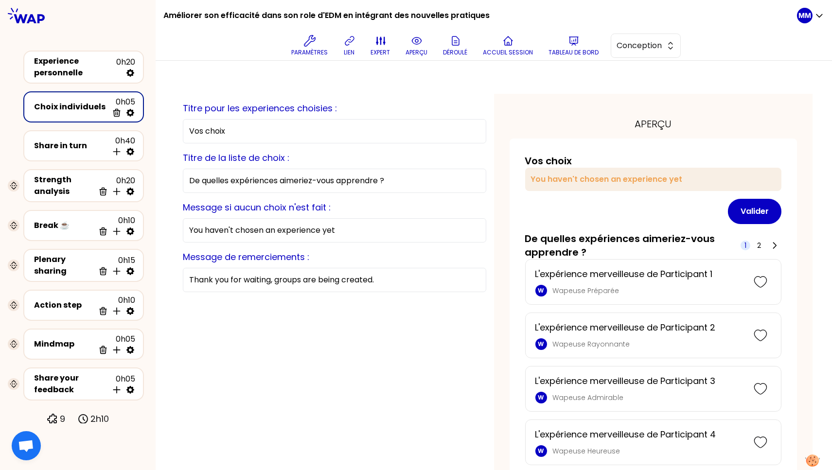
click at [336, 230] on input "You haven't chosen an experience yet" at bounding box center [334, 230] width 303 height 24
paste input "Vous n'avez pas encore choisi d'expériences"
type input "Vous n'avez pas encore choisi d'expériences"
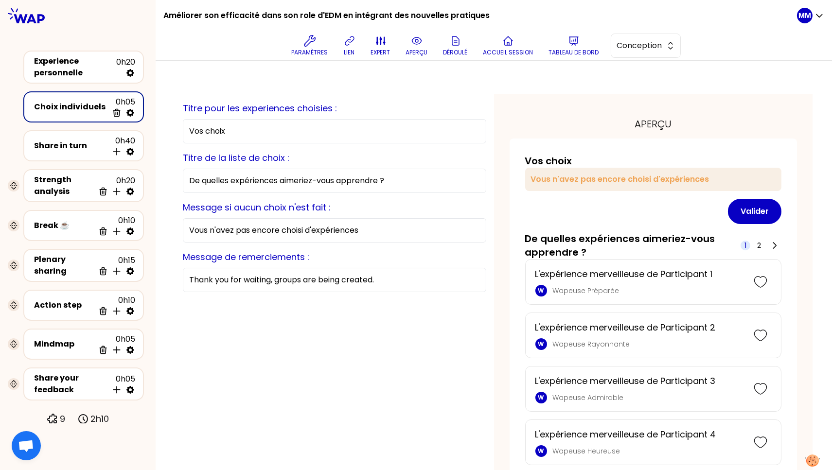
click at [282, 275] on input "Thank you for waiting, groups are being created." at bounding box center [334, 280] width 303 height 24
click at [281, 275] on input "Thank you for waiting, groups are being created." at bounding box center [334, 280] width 303 height 24
click at [280, 275] on input "Thank you for waiting, groups are being created." at bounding box center [334, 280] width 303 height 24
click at [291, 283] on input "Thank you for waiting, groups are being created." at bounding box center [334, 280] width 303 height 24
click at [290, 283] on input "Thank you for waiting, groups are being created." at bounding box center [334, 280] width 303 height 24
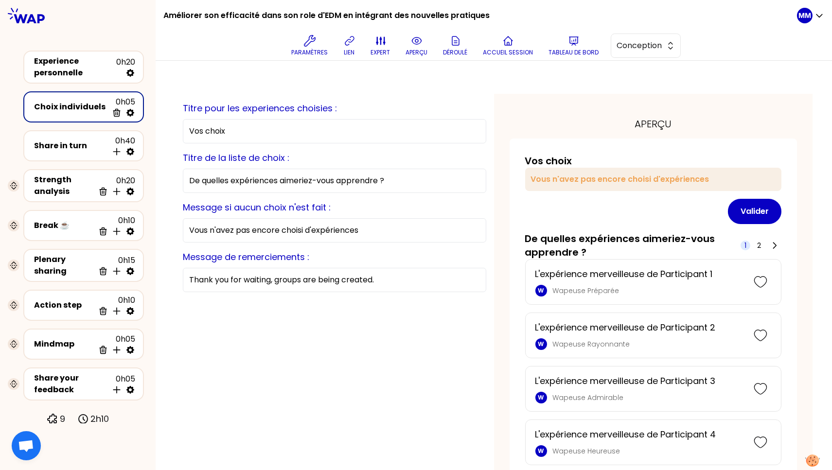
click at [290, 283] on input "Thank you for waiting, groups are being created." at bounding box center [334, 280] width 303 height 24
click at [291, 279] on input "Thank you for waiting, groups are being created." at bounding box center [334, 280] width 303 height 24
paste input "Merci de patienter, les groupes sont en cours de création"
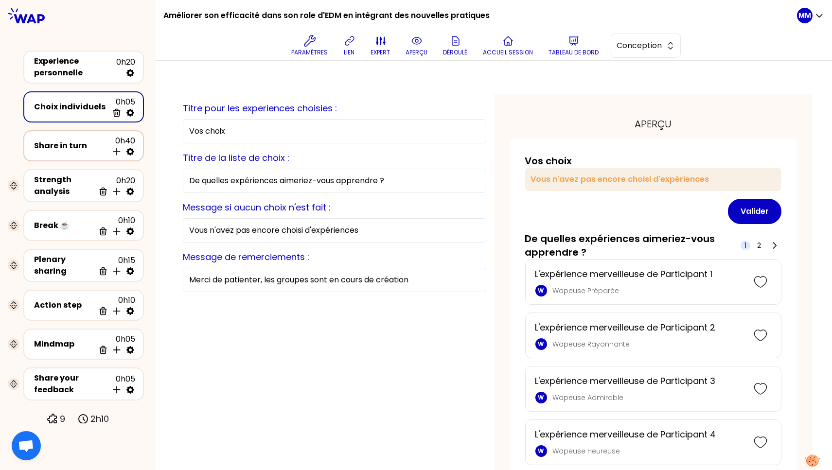
type input "Merci de patienter, les groupes sont en cours de création"
click at [77, 143] on div "Share in turn" at bounding box center [71, 146] width 74 height 12
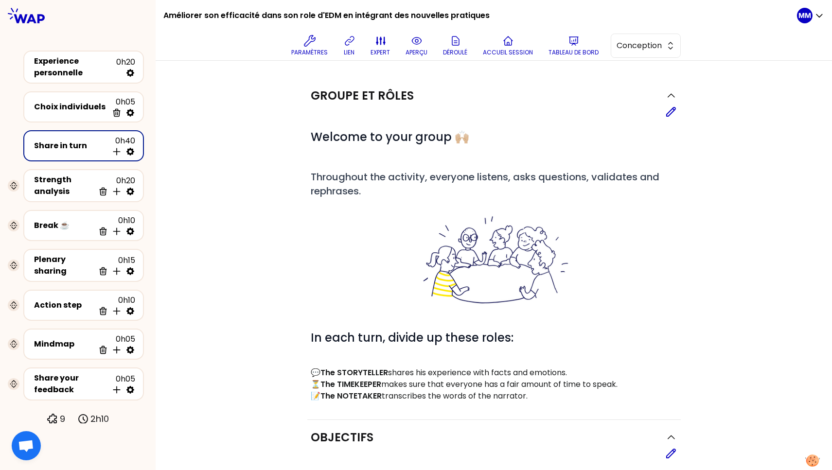
click at [127, 152] on icon at bounding box center [130, 152] width 10 height 10
select select "4"
select select "all"
select select "false"
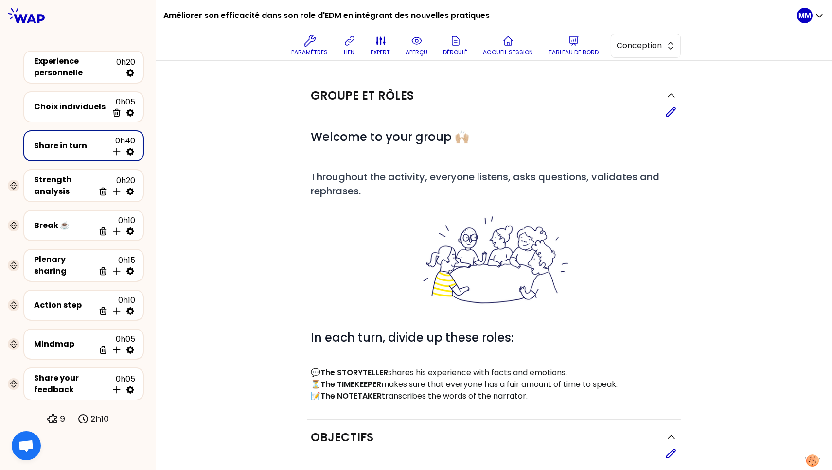
select select "Each"
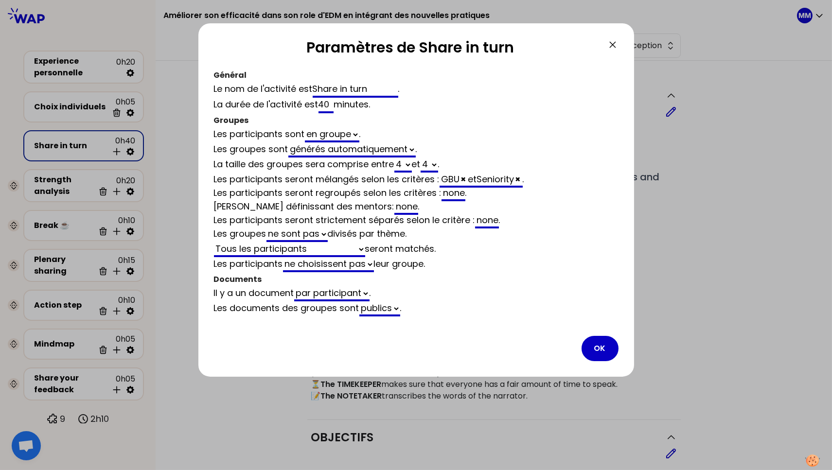
click at [363, 88] on input "Share in turn" at bounding box center [356, 90] width 86 height 16
paste input "Récits en groupe"
type input "Récits en groupe"
select select "4"
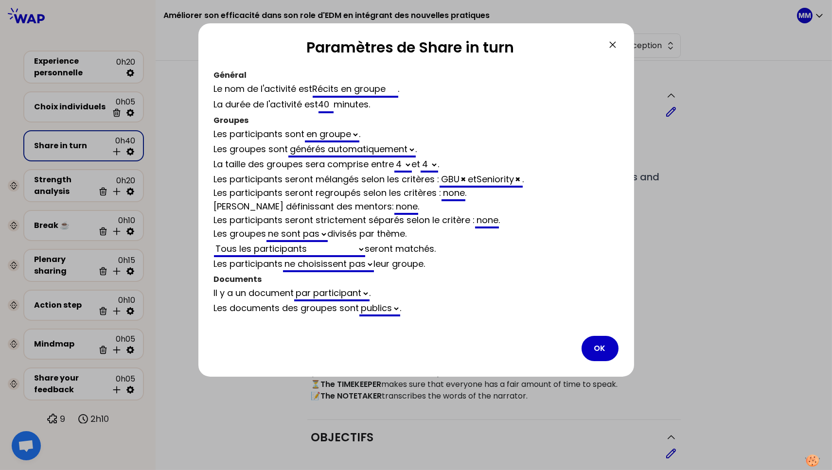
select select "all"
select select "false"
type input "Récits en groupe"
drag, startPoint x: 598, startPoint y: 343, endPoint x: 612, endPoint y: 341, distance: 14.2
click at [598, 343] on button "OK" at bounding box center [600, 348] width 37 height 25
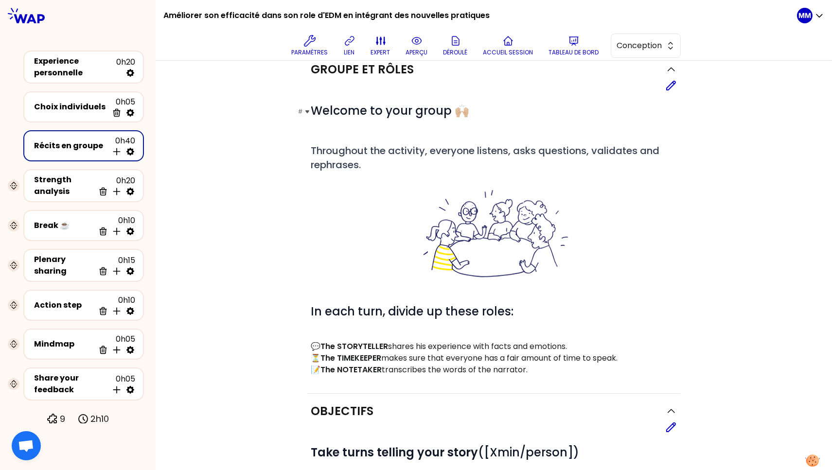
scroll to position [24, 0]
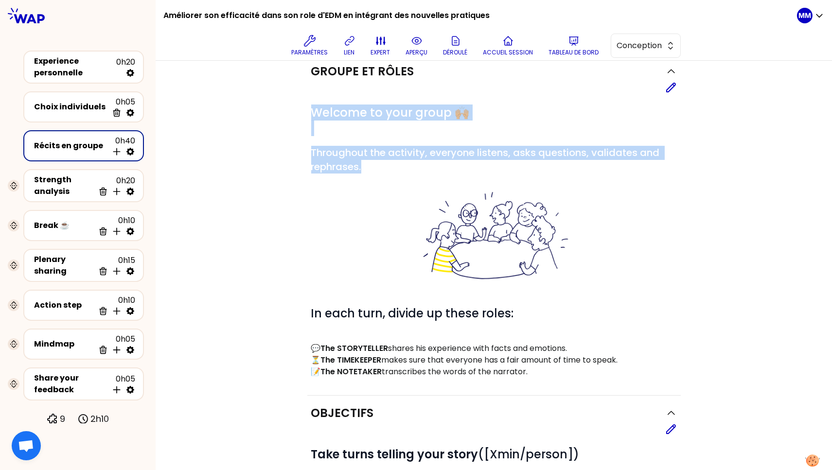
drag, startPoint x: 376, startPoint y: 168, endPoint x: 299, endPoint y: 99, distance: 104.0
click at [299, 99] on div "Groupe et rôles Editer # Welcome to your group 🙌🏼 # Throughout the activity, ev…" at bounding box center [493, 409] width 637 height 711
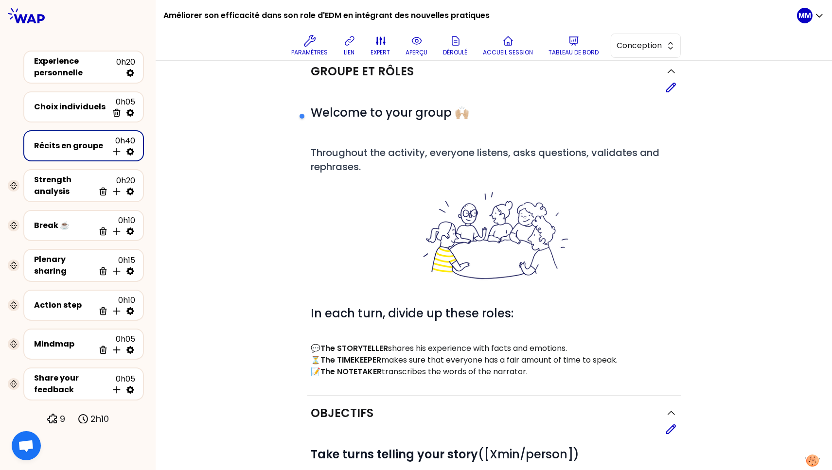
click at [668, 90] on icon at bounding box center [671, 88] width 12 height 12
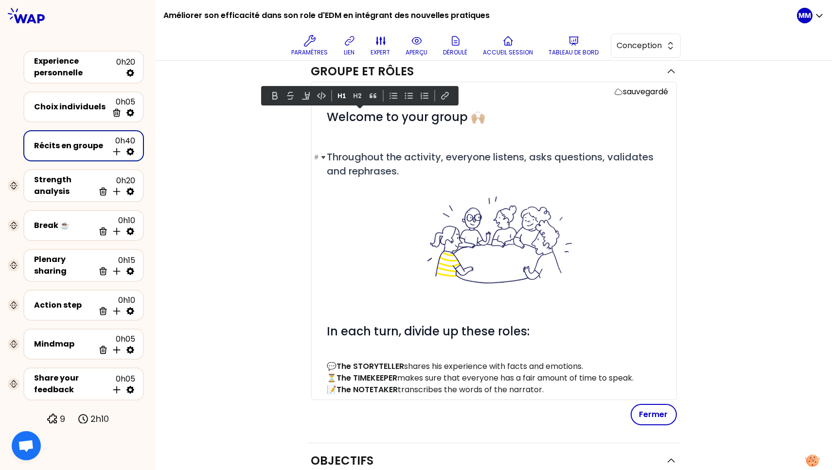
click at [426, 161] on span "Throughout the activity, everyone listens, asks questions, validates and rephra…" at bounding box center [491, 164] width 329 height 28
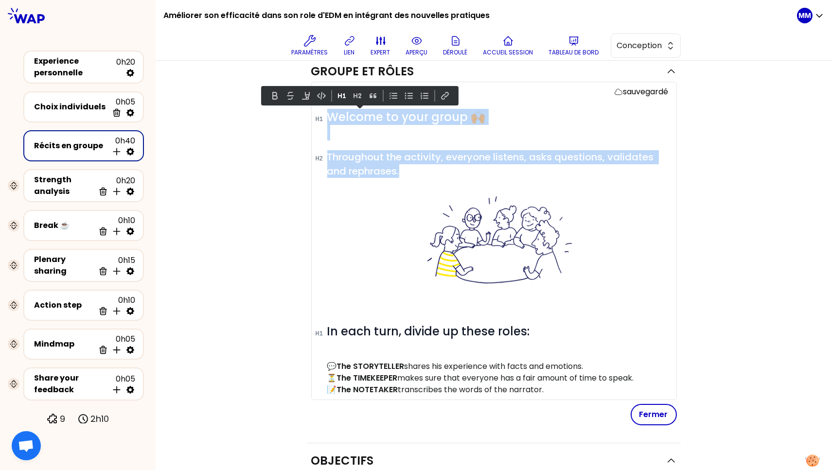
drag, startPoint x: 381, startPoint y: 165, endPoint x: 308, endPoint y: 120, distance: 85.7
click at [311, 120] on div "sauvegardé # Welcome to your group 🙌🏼 # Throughout the activity, everyone liste…" at bounding box center [494, 241] width 366 height 318
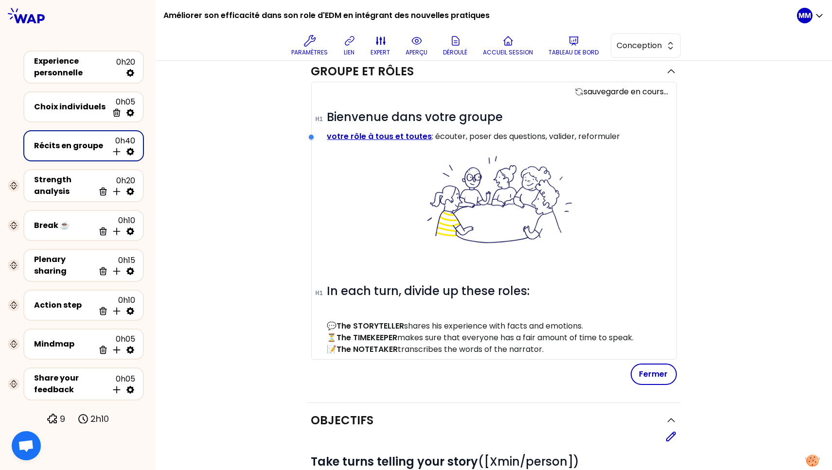
click at [386, 138] on div at bounding box center [353, 136] width 92 height 19
drag, startPoint x: 396, startPoint y: 137, endPoint x: 417, endPoint y: 141, distance: 21.2
click at [396, 137] on div at bounding box center [353, 136] width 92 height 19
click at [426, 137] on p "votre rôle à tous et toutes : écouter, poser des questions, valider, reformuler" at bounding box center [497, 137] width 341 height 12
click at [419, 137] on link "votre rôle à tous et toutes" at bounding box center [379, 136] width 105 height 11
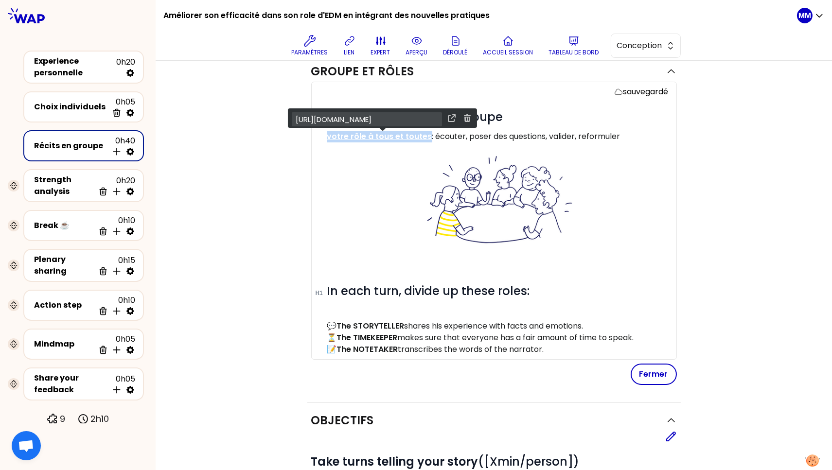
drag, startPoint x: 424, startPoint y: 136, endPoint x: 311, endPoint y: 140, distance: 113.4
click at [311, 140] on div "sauvegardé # Bienvenue dans votre groupe votre rôle à tous et toutes : écouter,…" at bounding box center [494, 221] width 366 height 278
click at [461, 116] on button at bounding box center [467, 118] width 12 height 12
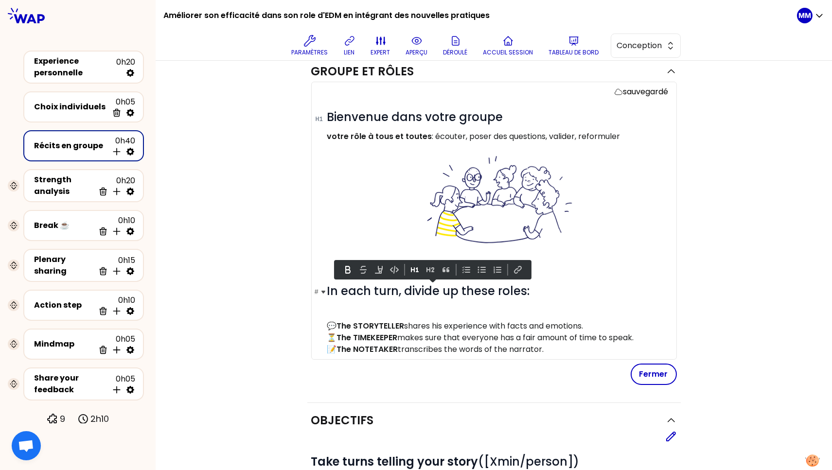
drag, startPoint x: 556, startPoint y: 352, endPoint x: 328, endPoint y: 296, distance: 234.8
click at [327, 292] on div "# Bienvenue dans votre groupe votre rôle à tous et toutes : écouter, poser des …" at bounding box center [497, 232] width 341 height 246
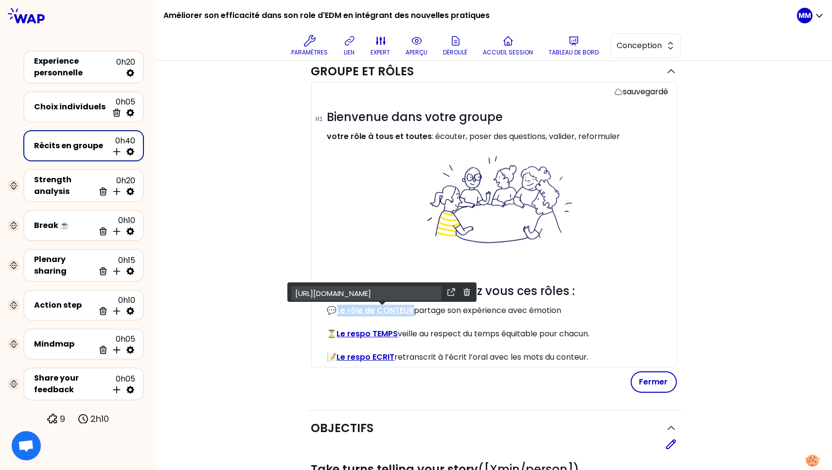
drag, startPoint x: 410, startPoint y: 311, endPoint x: 424, endPoint y: 294, distance: 22.1
click at [336, 309] on p "💬 Le rôle de CONTEUR partage son expérience avec émotion" at bounding box center [497, 311] width 341 height 12
click at [461, 289] on button at bounding box center [467, 292] width 12 height 12
click at [392, 334] on link "Le respo TEMPS" at bounding box center [367, 333] width 61 height 11
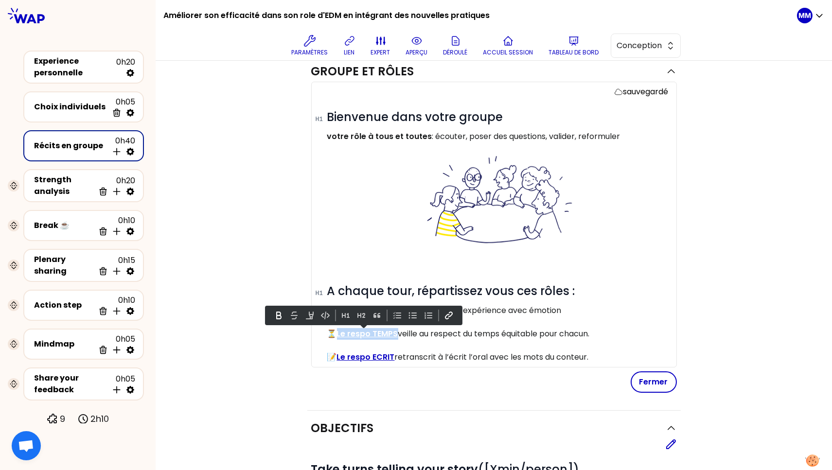
drag, startPoint x: 359, startPoint y: 334, endPoint x: 395, endPoint y: 318, distance: 39.0
click at [332, 333] on p "⏳ Le respo TEMPS veille au respect du temps équitable pour chacun." at bounding box center [497, 334] width 341 height 12
drag, startPoint x: 447, startPoint y: 315, endPoint x: 417, endPoint y: 347, distance: 43.7
click at [447, 315] on button at bounding box center [449, 316] width 12 height 12
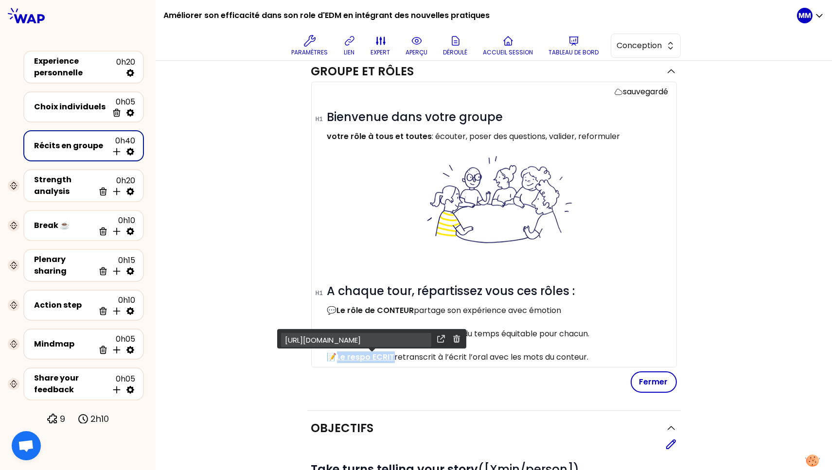
drag, startPoint x: 390, startPoint y: 356, endPoint x: 391, endPoint y: 342, distance: 14.1
click at [335, 354] on p "📝 Le respo ECRIT retranscrit à l’écrit l’oral avec les mots du conteur." at bounding box center [497, 358] width 341 height 12
click at [451, 337] on button at bounding box center [457, 339] width 12 height 12
click at [507, 315] on p "💬 Le rôle de CONTEUR partage son expérience avec émotion" at bounding box center [497, 311] width 341 height 12
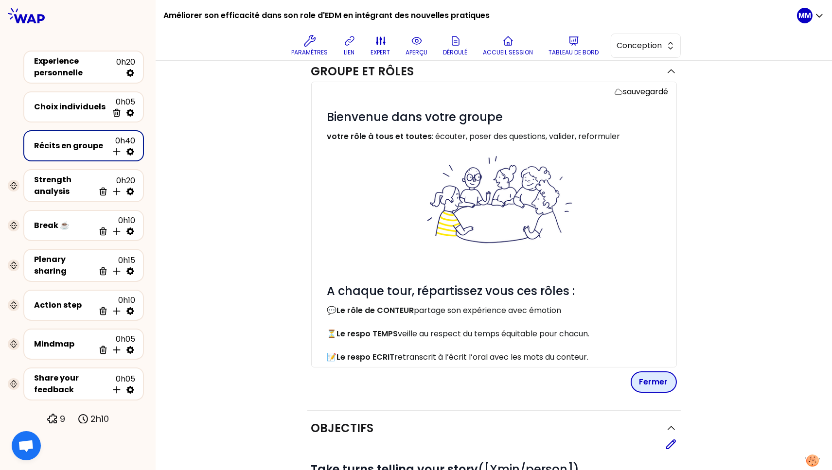
click at [658, 386] on button "Fermer" at bounding box center [654, 381] width 46 height 21
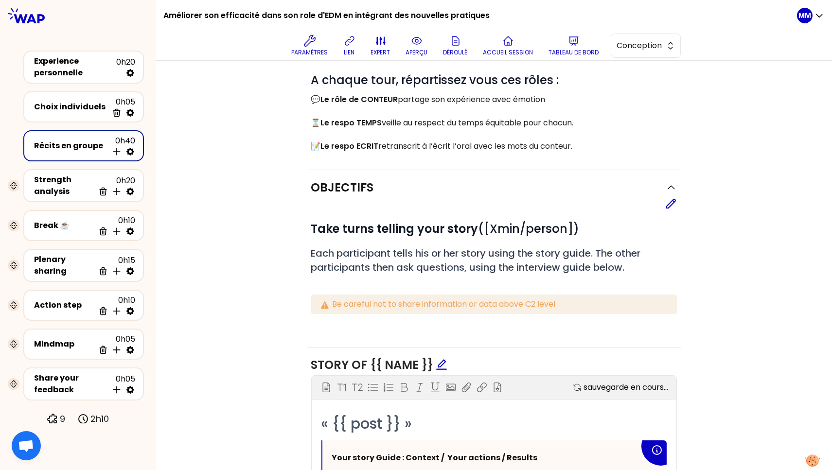
scroll to position [235, 0]
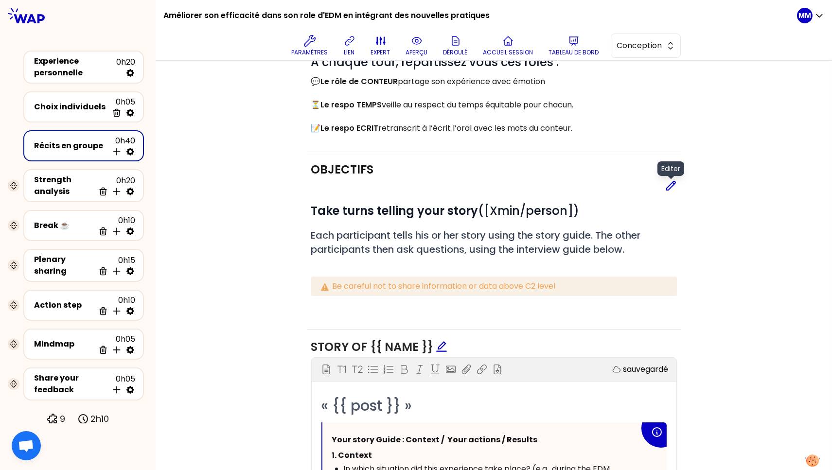
click at [667, 186] on icon at bounding box center [671, 185] width 9 height 9
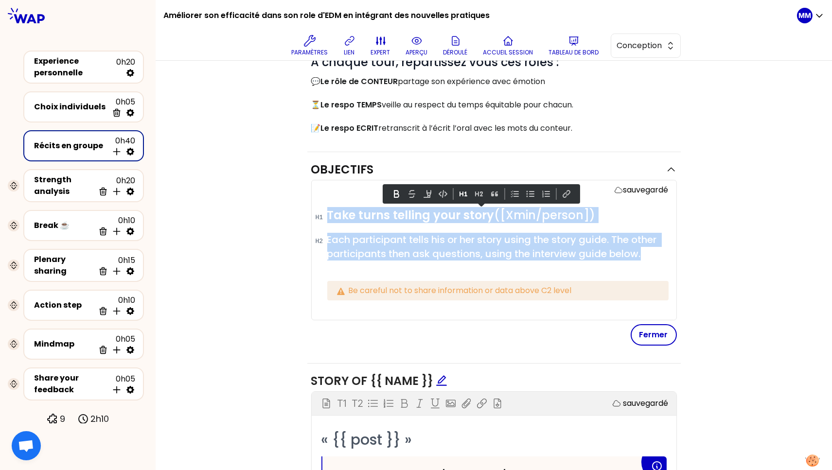
drag, startPoint x: 634, startPoint y: 255, endPoint x: 303, endPoint y: 197, distance: 335.1
click at [307, 197] on div "Objectifs sauvegardé # Take turns telling your story ([Xmin/person]) # Each par…" at bounding box center [493, 258] width 373 height 212
paste div
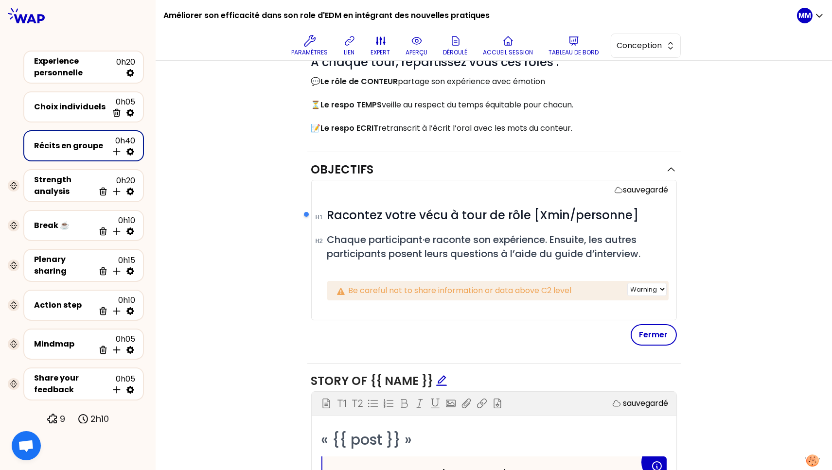
click at [341, 288] on icon at bounding box center [341, 291] width 12 height 12
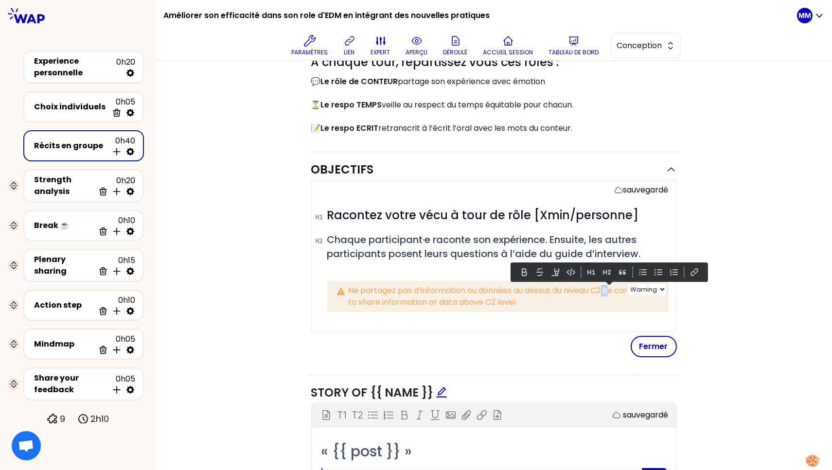
drag, startPoint x: 544, startPoint y: 302, endPoint x: 607, endPoint y: 293, distance: 63.5
click at [607, 293] on p "Ne partagez pas d’information ou données au dessus du niveau C2 Be careful not …" at bounding box center [505, 296] width 312 height 23
click at [607, 289] on p "Ne partagez pas d’information ou données au dessus du niveau C2 Be careful not …" at bounding box center [505, 296] width 312 height 23
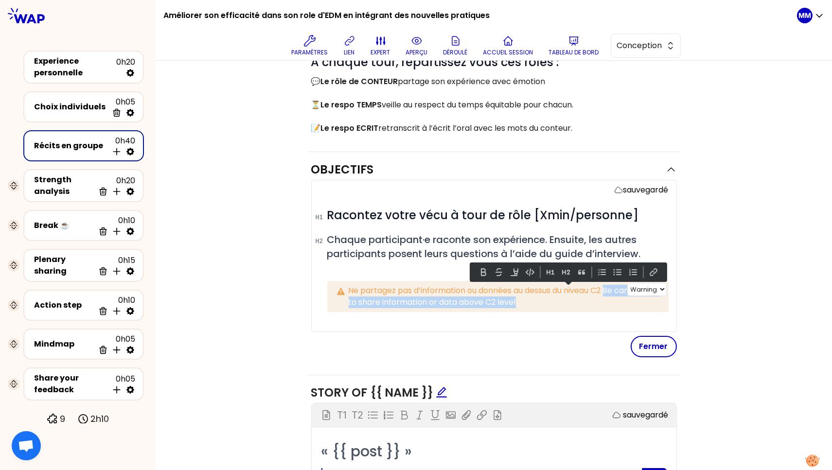
drag, startPoint x: 607, startPoint y: 290, endPoint x: 616, endPoint y: 308, distance: 20.4
click at [616, 308] on div "Info Warning Tip Ne partagez pas d’information ou données au dessus du niveau C…" at bounding box center [497, 296] width 341 height 31
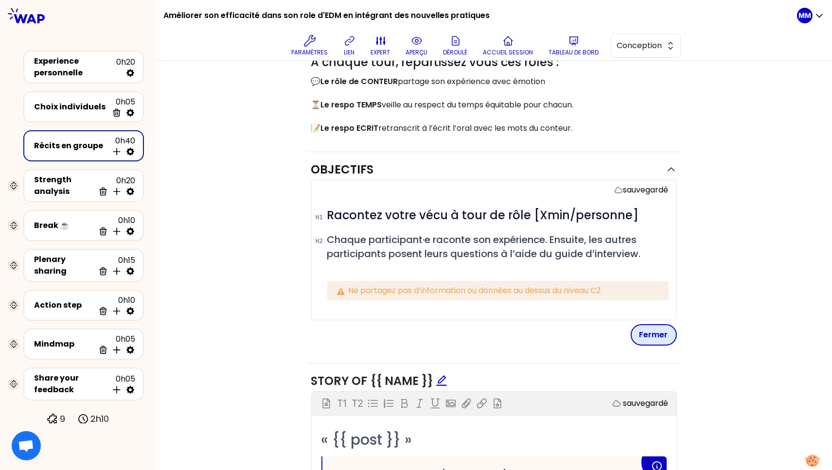
click at [651, 334] on button "Fermer" at bounding box center [654, 334] width 46 height 21
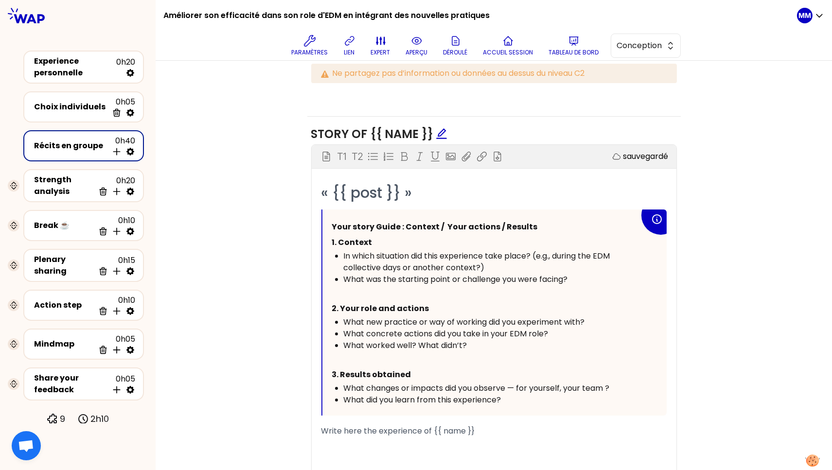
scroll to position [452, 0]
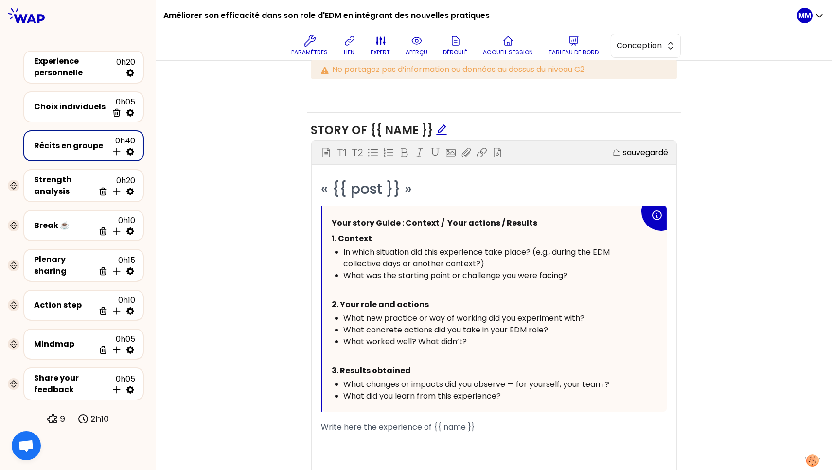
click at [517, 395] on div "What did you learn from this experience?" at bounding box center [492, 396] width 296 height 12
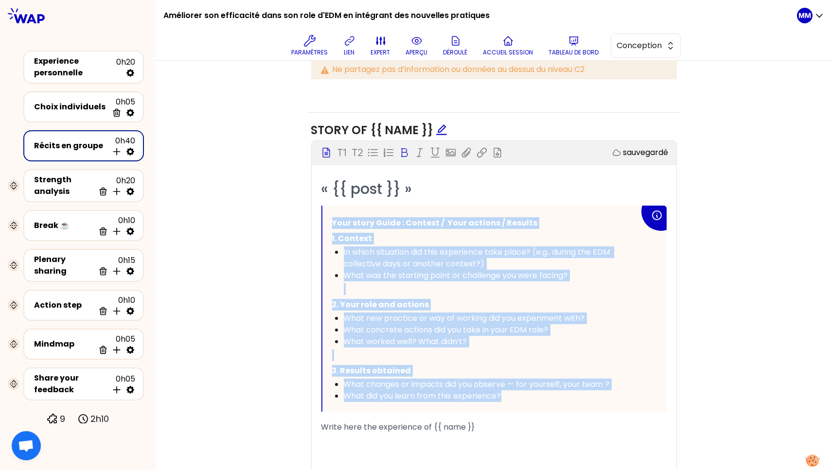
drag, startPoint x: 486, startPoint y: 384, endPoint x: 293, endPoint y: 206, distance: 262.2
click at [293, 206] on div "Objectifs Editer # Racontez votre vécu à tour de rôle [Xmin/personne] # Chaque …" at bounding box center [493, 234] width 637 height 598
copy div "Your story Guide : Context / Your actions / Results 1. Context In which situati…"
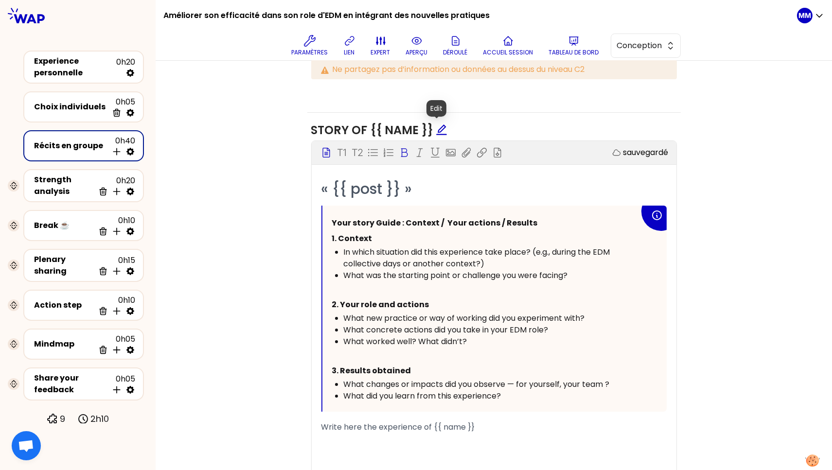
click at [439, 131] on icon "edit" at bounding box center [442, 130] width 12 height 12
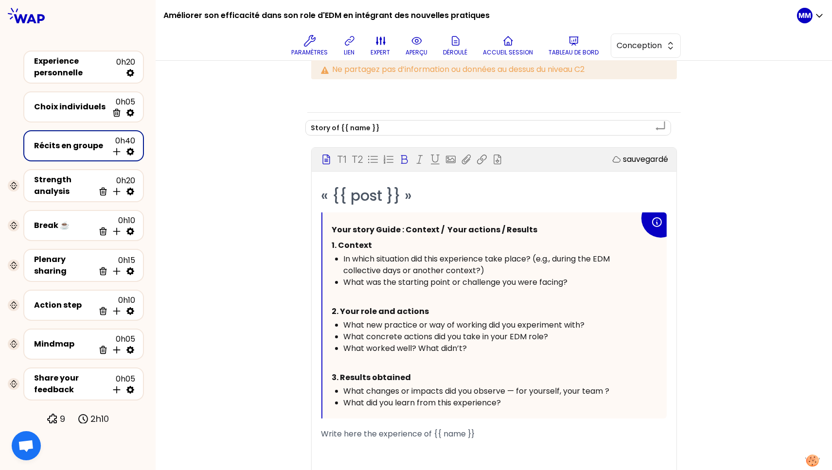
drag, startPoint x: 334, startPoint y: 127, endPoint x: 266, endPoint y: 127, distance: 68.1
click at [266, 127] on div "Objectifs Editer # Racontez votre vécu à tour de rôle [Xmin/personne] # Chaque …" at bounding box center [493, 237] width 637 height 604
type textarea "R{{ name }}"
type textarea "R2{{ name }}"
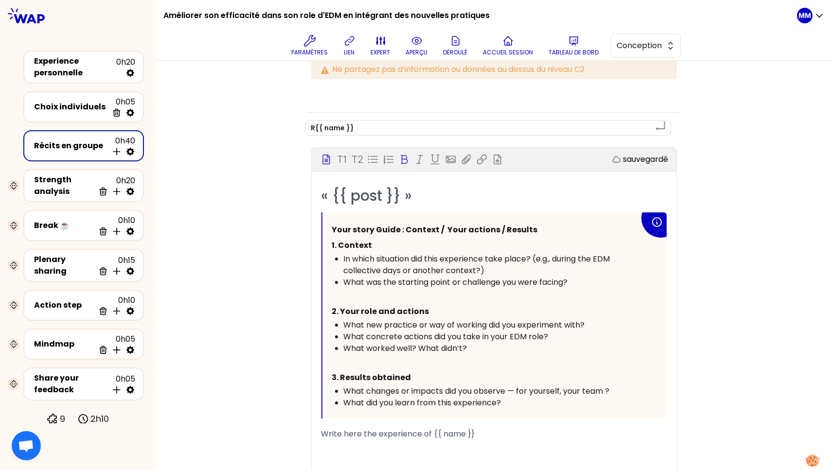
type textarea "R2{{ name }}"
type textarea "R2c{{ name }}"
type textarea "R2{{ name }}"
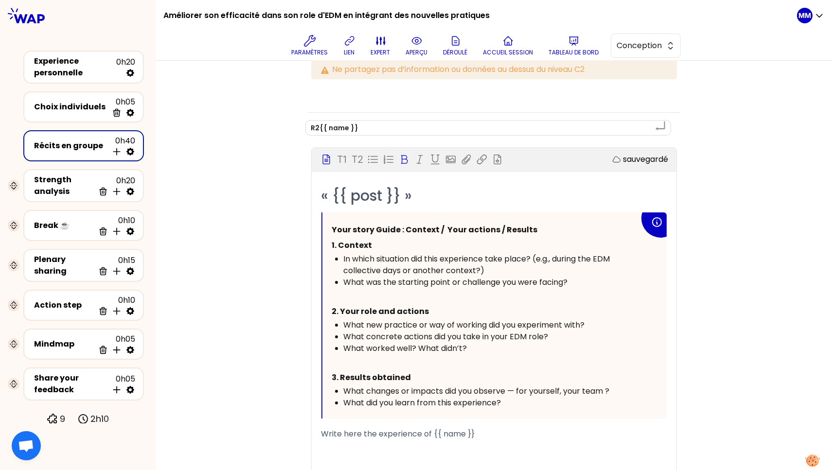
type textarea "R{{ name }}"
type textarea "Ré{{ name }}"
type textarea "Réc{{ name }}"
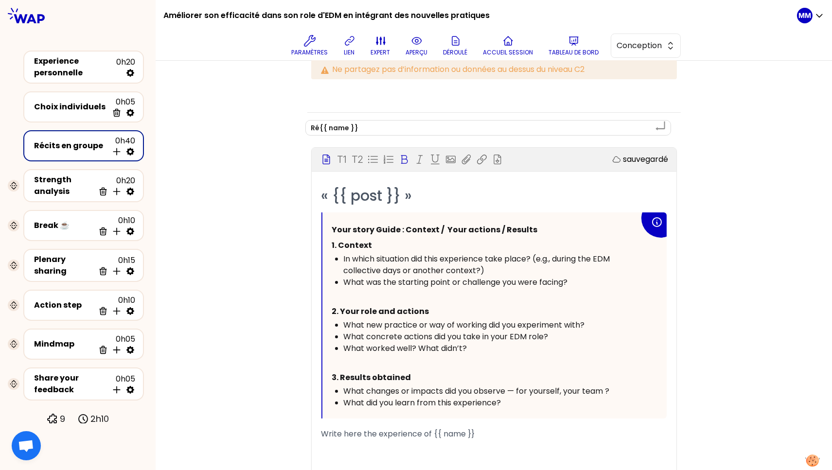
type textarea "Réc{{ name }}"
type textarea "Réci{{ name }}"
type textarea "Récit{{ name }}"
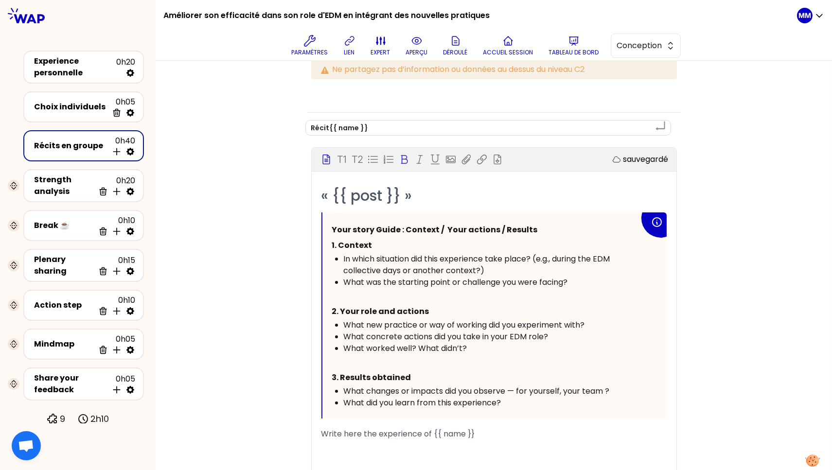
type textarea "Récit {{ name }}"
type textarea "Récit d{{ name }}"
type textarea "Récit de{{ name }}"
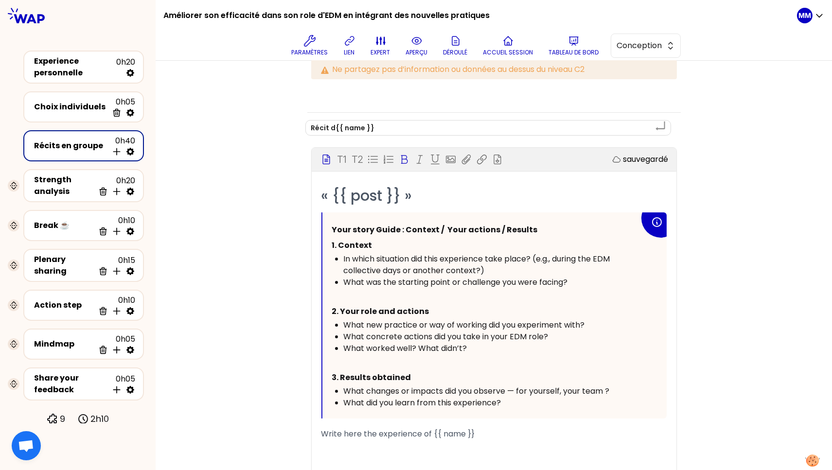
type textarea "Récit de{{ name }}"
type textarea "Récit de {{ name }}"
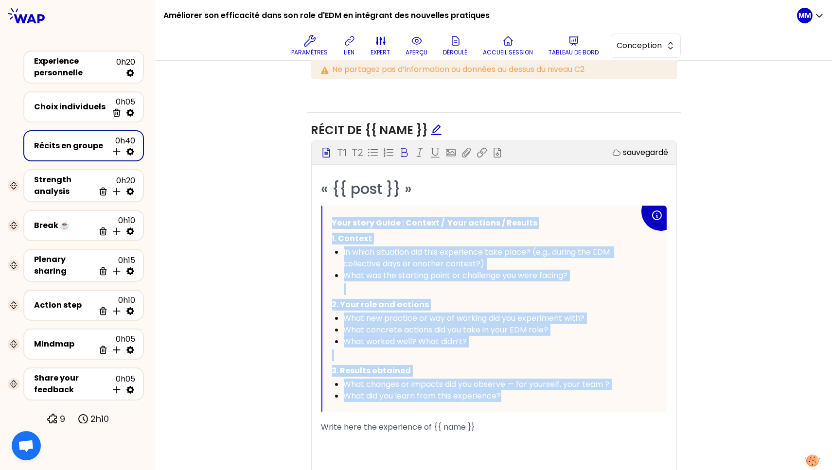
drag, startPoint x: 452, startPoint y: 371, endPoint x: 345, endPoint y: 232, distance: 175.0
click at [321, 219] on div "Your story Guide : Context / Your actions / Results 1. Context In which situati…" at bounding box center [493, 309] width 345 height 206
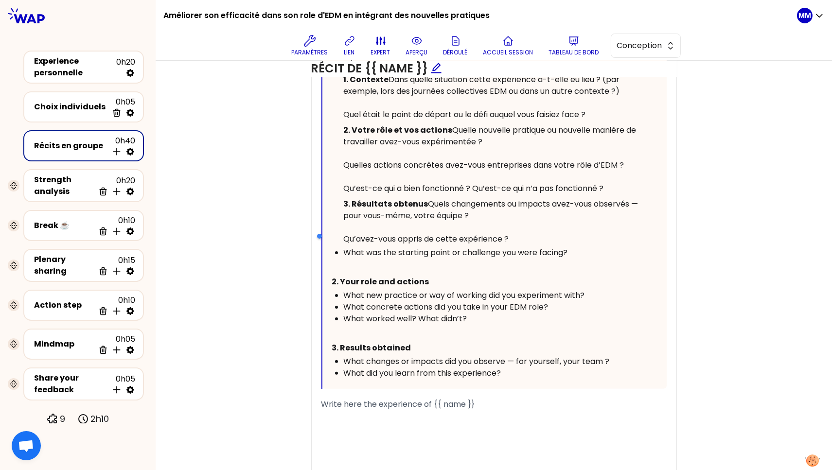
scroll to position [678, 0]
drag, startPoint x: 524, startPoint y: 308, endPoint x: 551, endPoint y: 445, distance: 140.3
click at [551, 378] on div "Your story Guide : Context / Your actions / Results 1. Context In which situati…" at bounding box center [485, 183] width 307 height 389
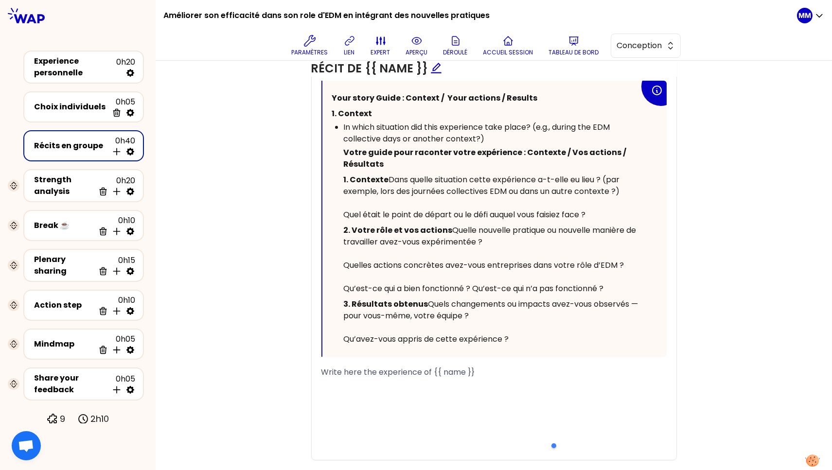
scroll to position [575, 0]
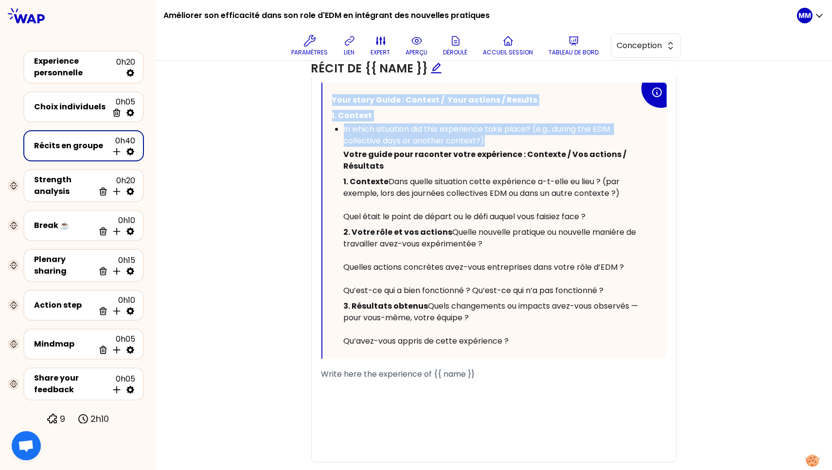
drag, startPoint x: 498, startPoint y: 142, endPoint x: 320, endPoint y: 95, distance: 183.6
click at [322, 95] on div "Your story Guide : Context / Your actions / Results 1. Context In which situati…" at bounding box center [494, 221] width 344 height 276
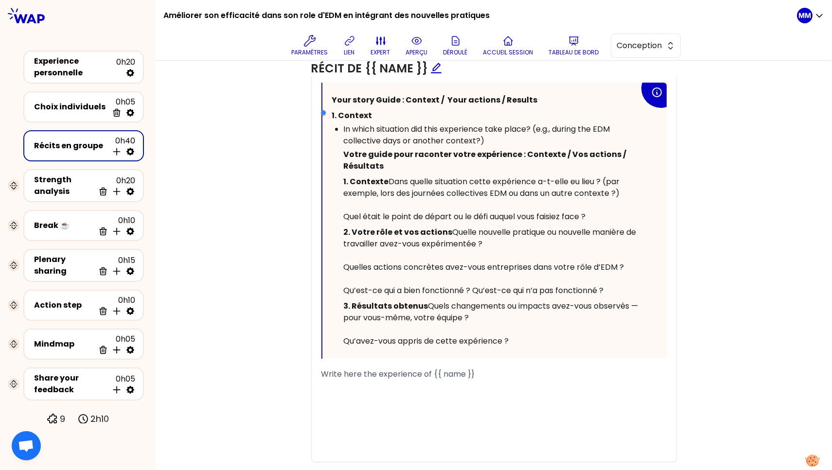
click at [368, 105] on div at bounding box center [365, 112] width 92 height 19
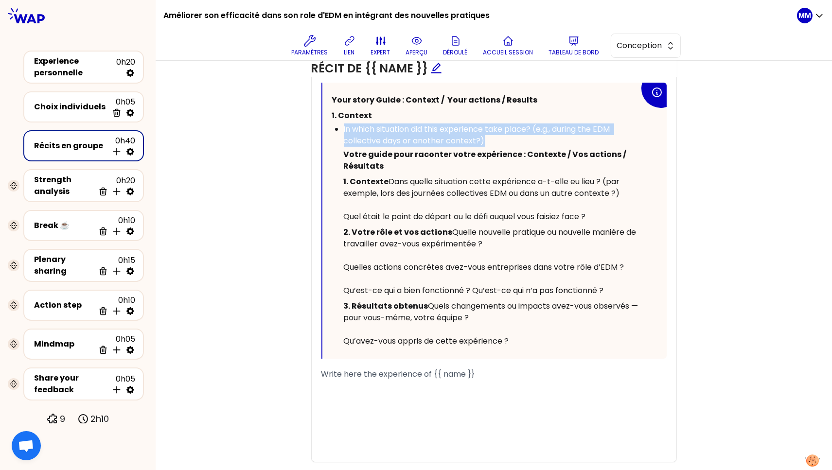
drag, startPoint x: 456, startPoint y: 137, endPoint x: 407, endPoint y: 123, distance: 50.6
click at [407, 122] on div "Your story Guide : Context / Your actions / Results 1. Context In which situati…" at bounding box center [485, 220] width 307 height 257
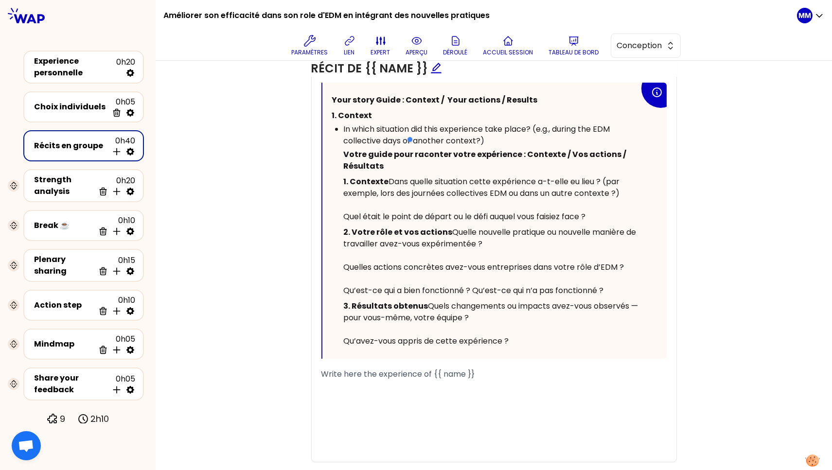
click at [373, 112] on p "1. Context" at bounding box center [485, 116] width 307 height 16
drag, startPoint x: 341, startPoint y: 102, endPoint x: 398, endPoint y: 102, distance: 56.9
click at [398, 102] on span "Your story Guide : Context / Your actions / Results" at bounding box center [435, 99] width 206 height 11
drag, startPoint x: 344, startPoint y: 101, endPoint x: 440, endPoint y: 134, distance: 101.6
click at [440, 134] on div "Y Context / Your actions / Results 1. Context In which situation did this exper…" at bounding box center [485, 220] width 307 height 257
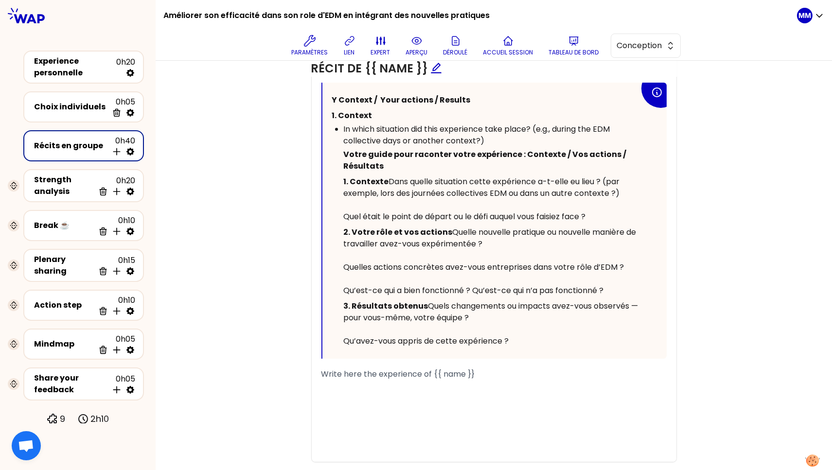
click at [382, 116] on p "1. Context" at bounding box center [485, 116] width 307 height 16
drag, startPoint x: 324, startPoint y: 97, endPoint x: 455, endPoint y: 101, distance: 130.9
click at [455, 101] on div "Y Context / Your actions / Results 1. Context In which situation did this exper…" at bounding box center [494, 221] width 344 height 276
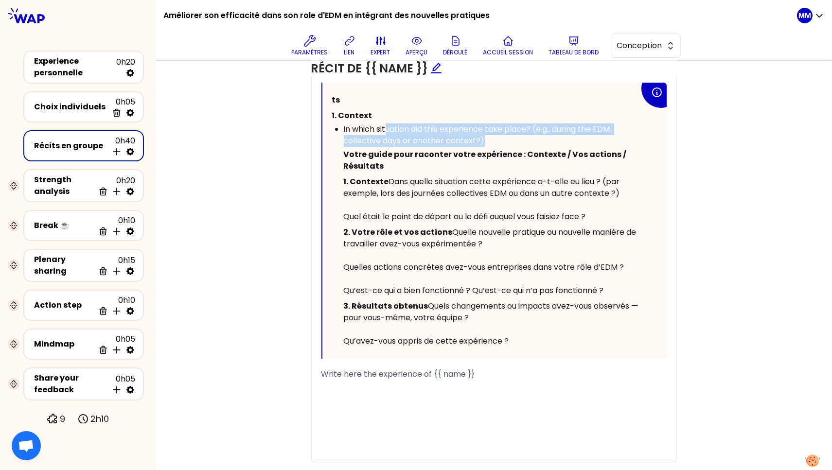
drag, startPoint x: 437, startPoint y: 136, endPoint x: 384, endPoint y: 134, distance: 53.0
click at [383, 134] on div "In which situation did this experience take place? (e.g., during the EDM collec…" at bounding box center [492, 135] width 296 height 23
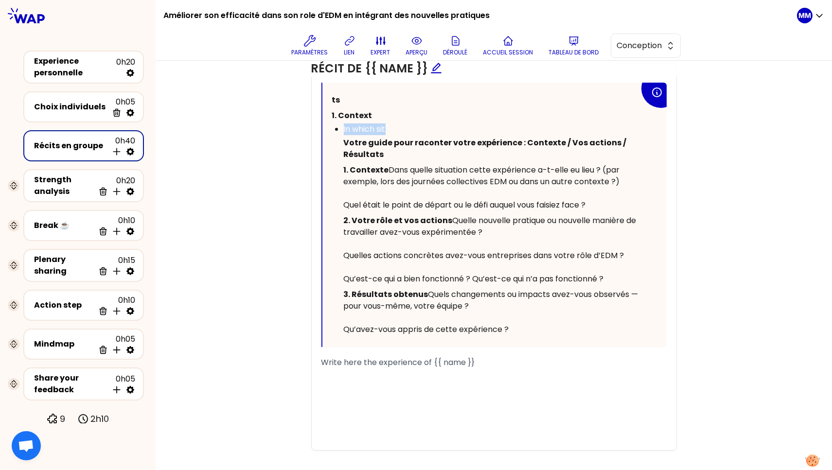
drag, startPoint x: 388, startPoint y: 129, endPoint x: 328, endPoint y: 129, distance: 60.3
click at [332, 129] on ul "In which sit Votre guide pour raconter votre expérience : Contexte / Vos action…" at bounding box center [485, 231] width 307 height 214
drag, startPoint x: 372, startPoint y: 116, endPoint x: 316, endPoint y: 114, distance: 56.9
click at [316, 114] on div "« {{ post }} » ts 1. Context ﻿ Votre guide pour raconter votre expérience : Con…" at bounding box center [494, 253] width 365 height 394
drag, startPoint x: 334, startPoint y: 104, endPoint x: 320, endPoint y: 104, distance: 13.1
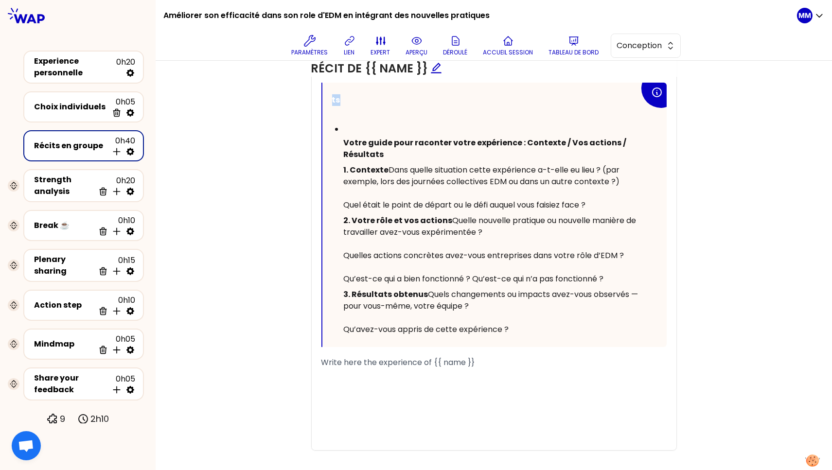
click at [322, 104] on div "ts ﻿ ﻿ Votre guide pour raconter votre expérience : Contexte / Vos actions / Ré…" at bounding box center [494, 215] width 344 height 265
click at [348, 129] on div "﻿" at bounding box center [492, 130] width 296 height 12
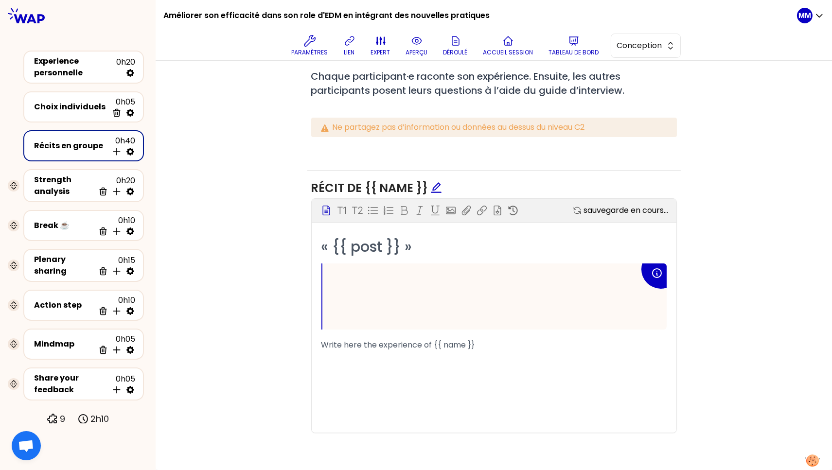
click at [363, 171] on div "Récit de {{ name }} Bloc d'instruction T1 T2 Exporter sauvegarde en cours... « …" at bounding box center [493, 311] width 373 height 280
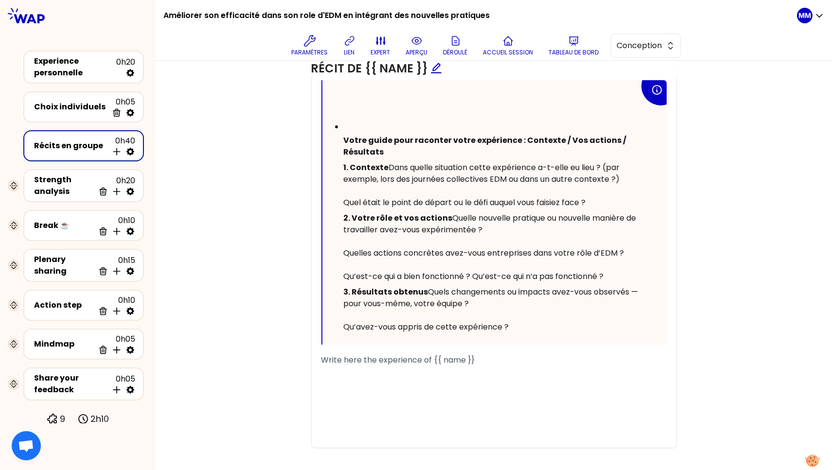
scroll to position [569, 0]
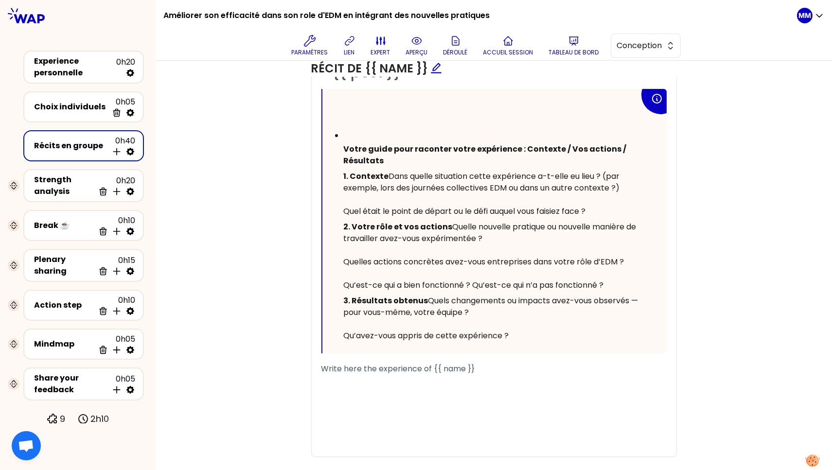
drag, startPoint x: 525, startPoint y: 309, endPoint x: 340, endPoint y: 145, distance: 247.0
click at [340, 145] on ul "﻿ Votre guide pour raconter votre expérience : Contexte / Vos actions / Résulta…" at bounding box center [485, 237] width 307 height 214
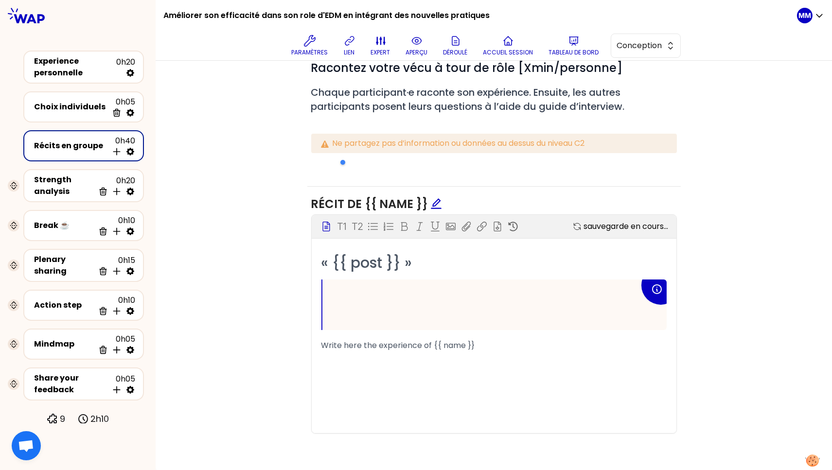
scroll to position [363, 0]
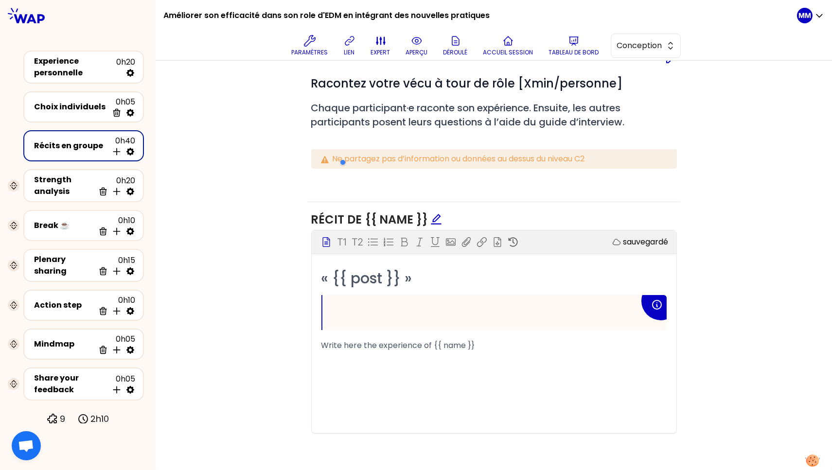
click at [352, 310] on p "﻿" at bounding box center [485, 313] width 307 height 16
click at [400, 306] on p "﻿" at bounding box center [485, 313] width 307 height 16
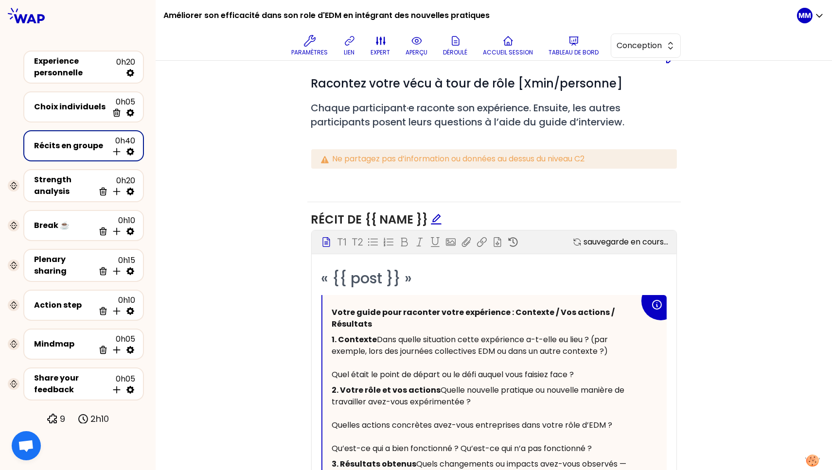
scroll to position [569, 0]
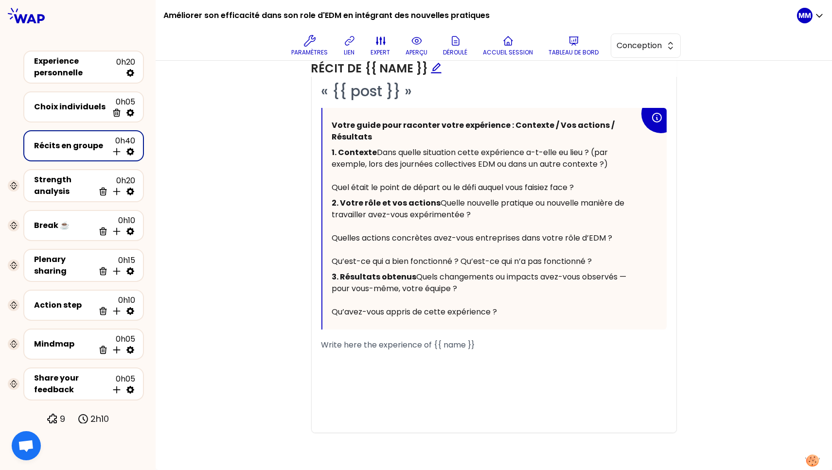
click at [240, 220] on div "Objectifs Editer # Racontez votre vécu à tour de rôle [Xmin/personne] # Chaque …" at bounding box center [493, 144] width 637 height 613
click at [372, 363] on div "﻿" at bounding box center [493, 357] width 345 height 12
drag, startPoint x: 426, startPoint y: 393, endPoint x: 318, endPoint y: 394, distance: 107.5
click at [321, 351] on span "Write here the experience of {{ name }}" at bounding box center [398, 344] width 154 height 11
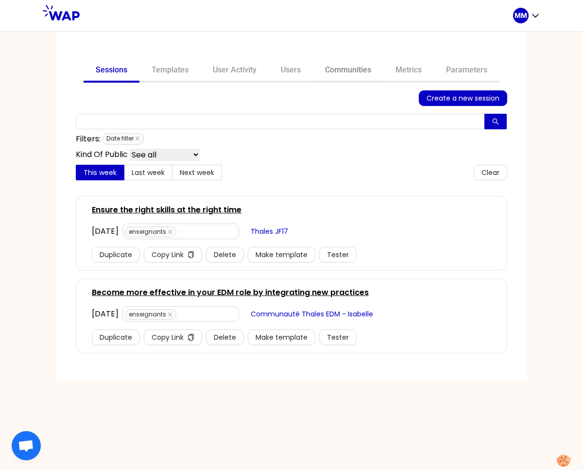
click at [344, 66] on link "Communities" at bounding box center [348, 70] width 71 height 23
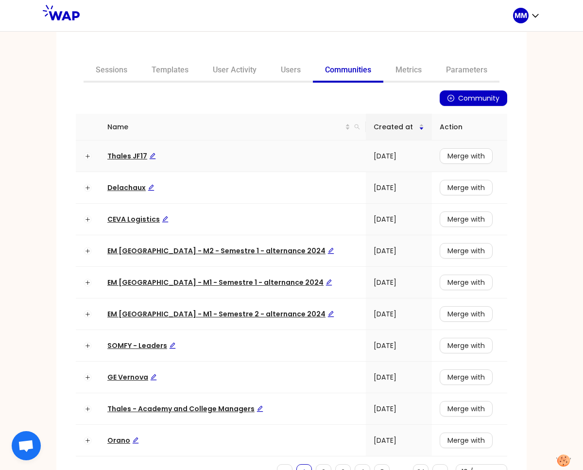
drag, startPoint x: 337, startPoint y: 123, endPoint x: 324, endPoint y: 142, distance: 23.3
click at [354, 124] on icon "search" at bounding box center [357, 127] width 6 height 6
type input "cev"
click at [277, 162] on span "Search" at bounding box center [273, 164] width 24 height 11
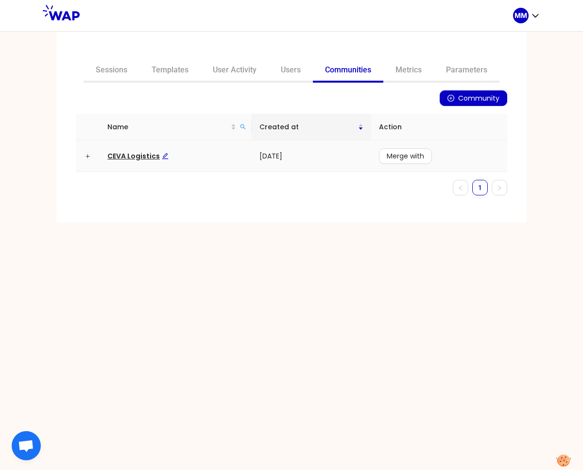
click at [144, 158] on span "CEVA Logistics" at bounding box center [137, 156] width 61 height 10
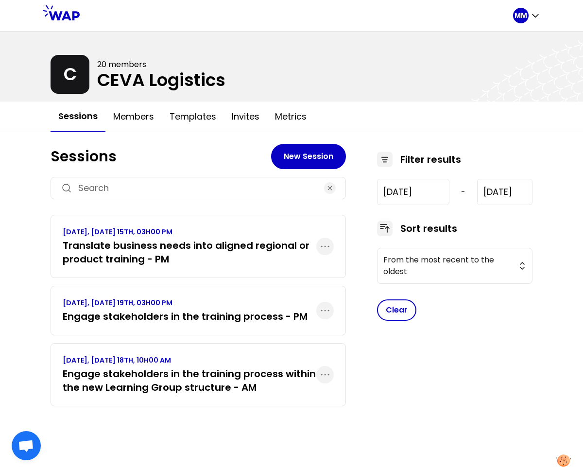
click at [134, 247] on h3 "Translate business needs into aligned regional or product training - PM" at bounding box center [190, 252] width 254 height 27
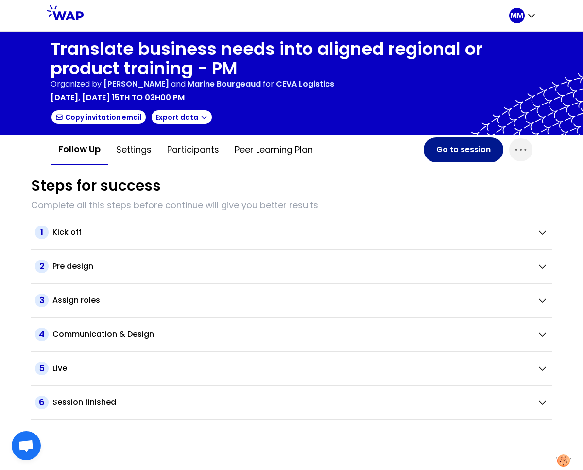
click at [446, 142] on button "Go to session" at bounding box center [464, 149] width 80 height 25
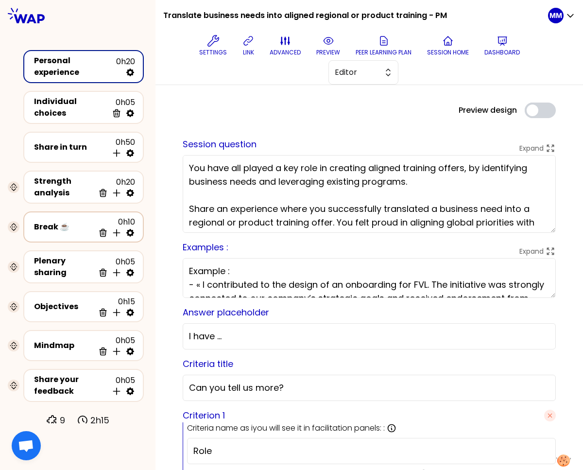
click at [79, 221] on div "Break ☕️" at bounding box center [64, 227] width 60 height 12
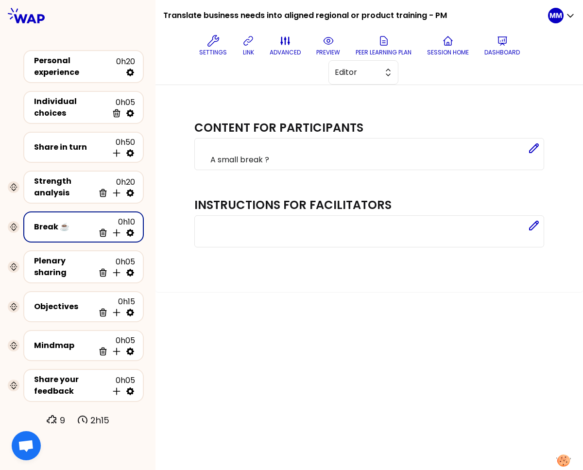
click at [132, 229] on icon at bounding box center [130, 233] width 8 height 8
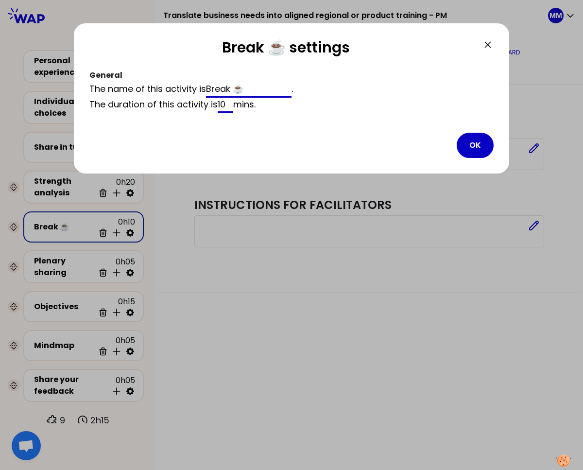
click at [232, 86] on input "Break ☕️" at bounding box center [249, 90] width 86 height 16
click at [475, 141] on button "OK" at bounding box center [475, 145] width 37 height 25
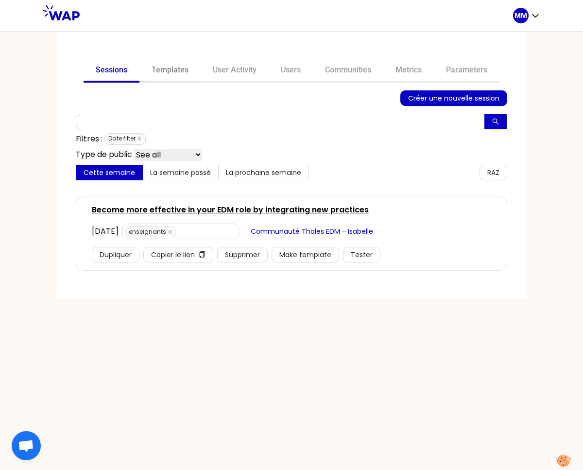
click at [176, 71] on link "Templates" at bounding box center [170, 70] width 61 height 23
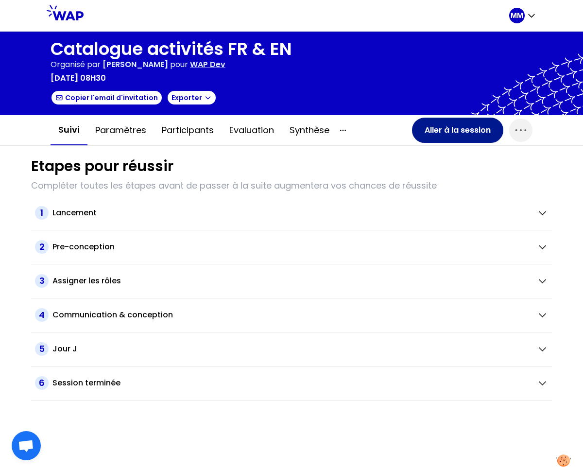
click at [473, 132] on button "Aller à la session" at bounding box center [457, 130] width 91 height 25
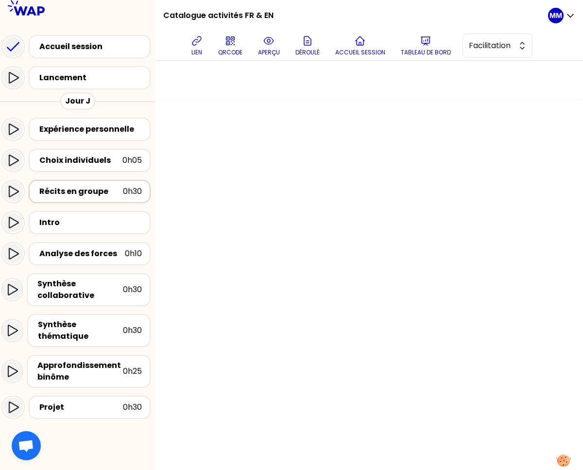
drag, startPoint x: 92, startPoint y: 189, endPoint x: 101, endPoint y: 189, distance: 8.3
click at [92, 189] on div "Récits en groupe" at bounding box center [81, 192] width 84 height 12
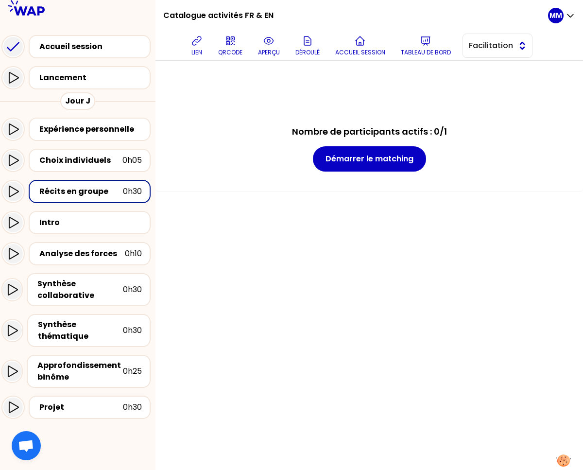
click at [500, 41] on span "Facilitation" at bounding box center [491, 46] width 44 height 12
drag, startPoint x: 493, startPoint y: 74, endPoint x: 462, endPoint y: 48, distance: 40.7
click at [494, 74] on span "Conception" at bounding box center [504, 70] width 42 height 12
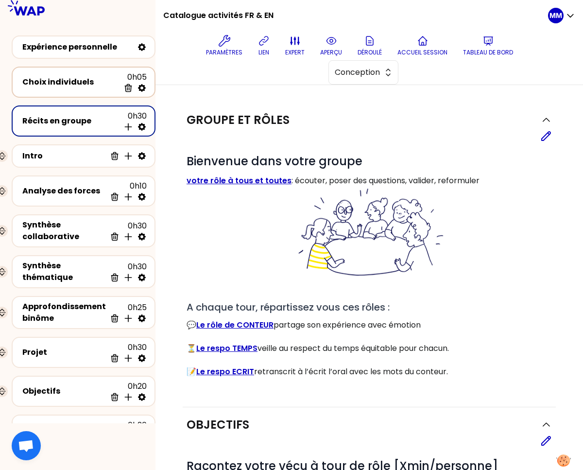
click at [66, 85] on div "Choix individuels" at bounding box center [70, 82] width 97 height 12
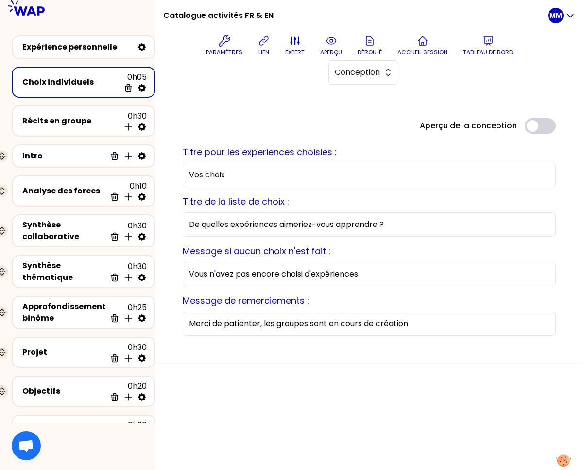
click at [236, 175] on input "Vos choix" at bounding box center [369, 175] width 373 height 24
click at [238, 230] on input "De quelles expériences aimeriez-vous apprendre ?" at bounding box center [369, 224] width 373 height 24
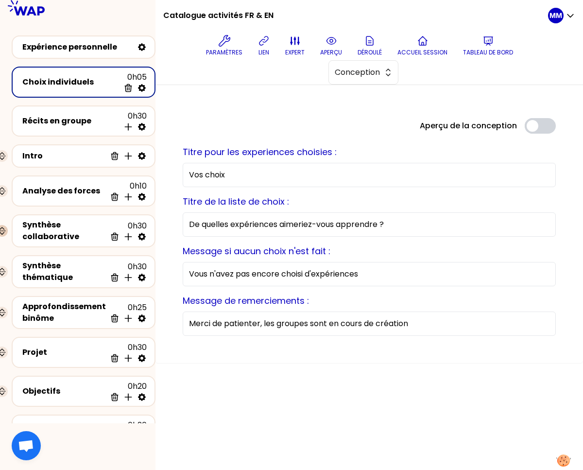
drag, startPoint x: 238, startPoint y: 230, endPoint x: 5, endPoint y: 222, distance: 233.1
click at [237, 230] on input "De quelles expériences aimeriez-vous apprendre ?" at bounding box center [369, 224] width 373 height 24
click at [278, 275] on input "Vous n'avez pas encore choisi d'expériences" at bounding box center [369, 274] width 373 height 24
drag, startPoint x: 278, startPoint y: 275, endPoint x: 189, endPoint y: 276, distance: 89.0
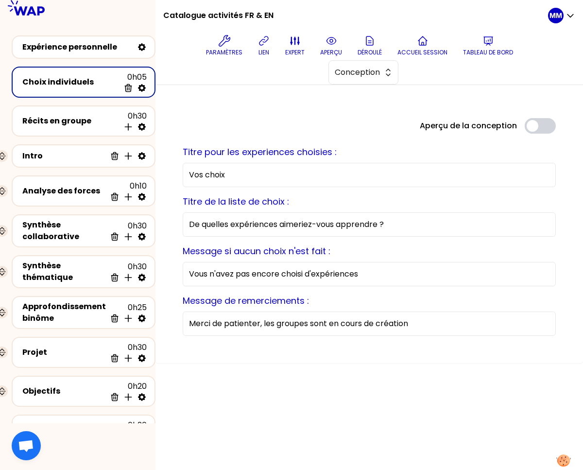
click at [278, 276] on input "Vous n'avez pas encore choisi d'expériences" at bounding box center [369, 274] width 373 height 24
click at [290, 323] on input "Merci de patienter, les groupes sont en cours de création" at bounding box center [369, 324] width 373 height 24
click at [289, 323] on input "Merci de patienter, les groupes sont en cours de création" at bounding box center [369, 324] width 373 height 24
drag, startPoint x: 73, startPoint y: 123, endPoint x: 104, endPoint y: 127, distance: 31.4
click at [73, 123] on div "Récits en groupe" at bounding box center [70, 121] width 97 height 12
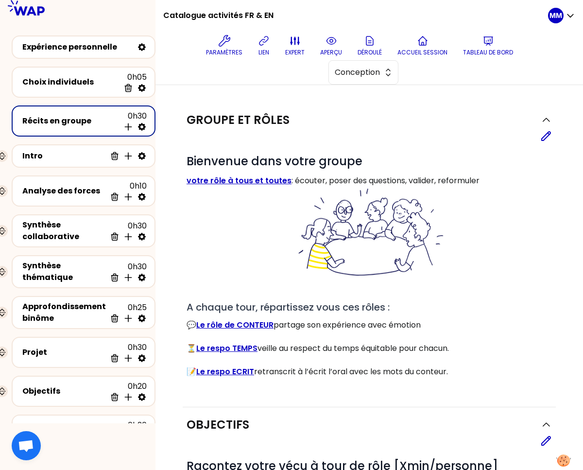
click at [139, 126] on icon at bounding box center [142, 127] width 10 height 10
select select "4"
select select "5"
select select "false"
select select "Each"
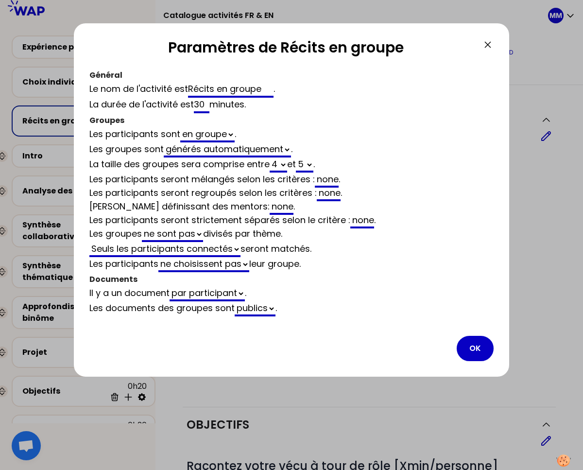
click at [236, 91] on input "Récits en groupe" at bounding box center [231, 90] width 86 height 16
drag, startPoint x: 236, startPoint y: 91, endPoint x: 23, endPoint y: 117, distance: 214.6
click at [236, 91] on input "Récits en groupe" at bounding box center [231, 90] width 86 height 16
drag, startPoint x: 472, startPoint y: 344, endPoint x: 467, endPoint y: 345, distance: 5.0
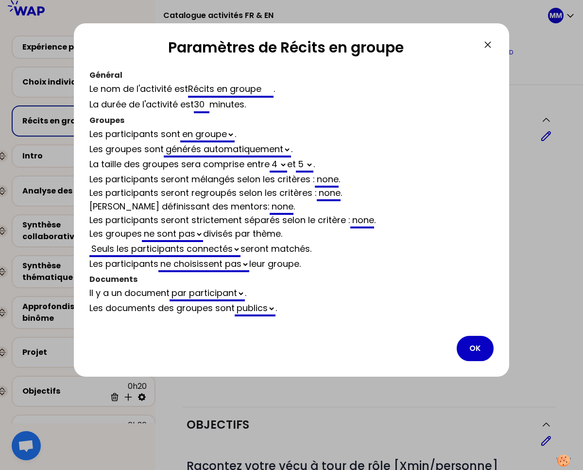
click at [472, 345] on button "OK" at bounding box center [475, 348] width 37 height 25
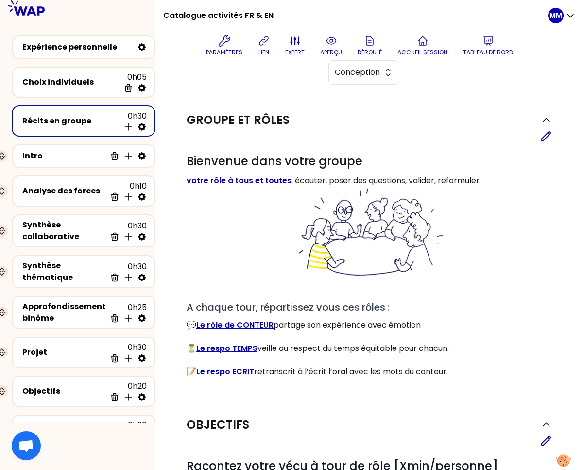
drag, startPoint x: 440, startPoint y: 345, endPoint x: 431, endPoint y: 337, distance: 12.0
click at [440, 345] on p "⏳ Le respo TEMPS veille au respect du temps équitable pour chacun." at bounding box center [370, 349] width 366 height 12
click at [547, 135] on icon at bounding box center [547, 136] width 12 height 12
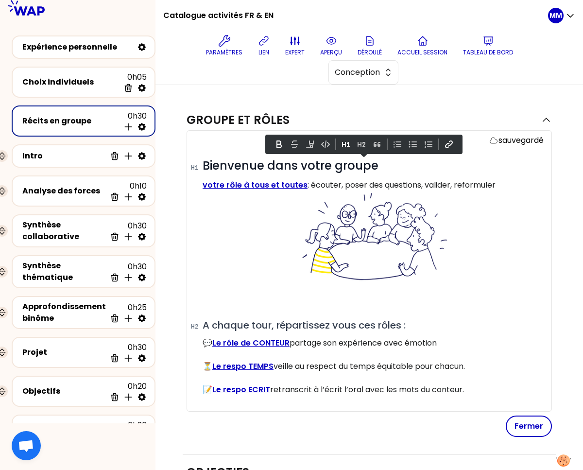
drag, startPoint x: 481, startPoint y: 179, endPoint x: 178, endPoint y: 156, distance: 304.3
click at [178, 155] on div "Groupe et rôles sauvegardé # Bienvenue dans votre groupe votre rôle à tous et t…" at bounding box center [370, 451] width 428 height 732
copy div "Bienvenue dans votre groupe votre rôle à tous et toutes : écouter, poser des qu…"
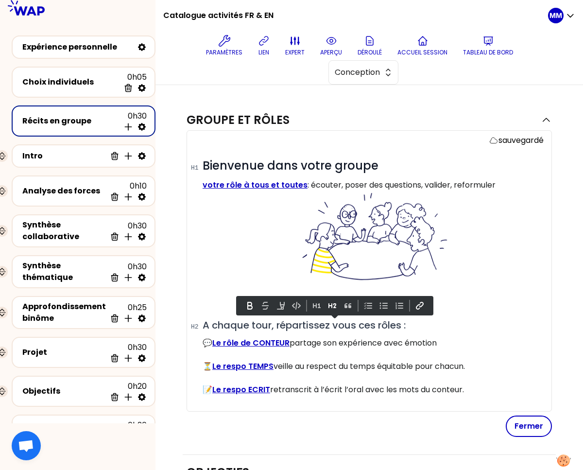
drag, startPoint x: 354, startPoint y: 373, endPoint x: 165, endPoint y: 329, distance: 193.9
click at [165, 329] on div "Groupe et rôles sauvegardé # Bienvenue dans votre groupe votre rôle à tous et t…" at bounding box center [370, 451] width 428 height 732
copy div "A chaque tour, répartissez vous ces rôles : 💬 Le rôle de CONTEUR partage son ex…"
drag, startPoint x: 527, startPoint y: 424, endPoint x: 515, endPoint y: 423, distance: 11.4
click at [527, 424] on button "Fermer" at bounding box center [529, 426] width 46 height 21
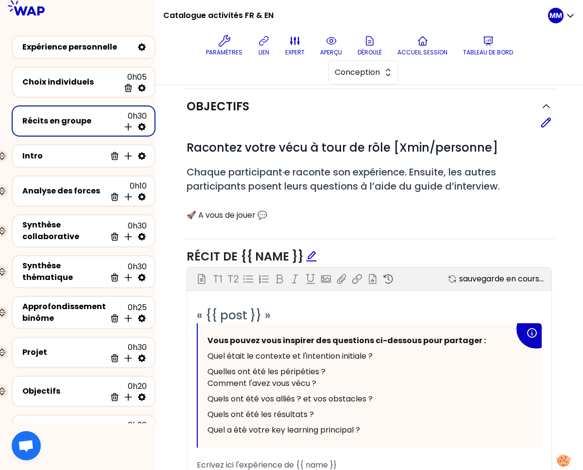
scroll to position [326, 0]
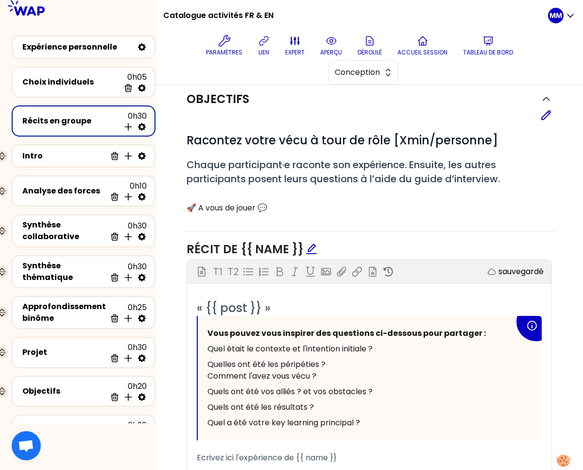
click at [429, 195] on p at bounding box center [370, 197] width 366 height 12
drag, startPoint x: 547, startPoint y: 113, endPoint x: 532, endPoint y: 127, distance: 21.0
click at [547, 113] on icon at bounding box center [547, 115] width 12 height 12
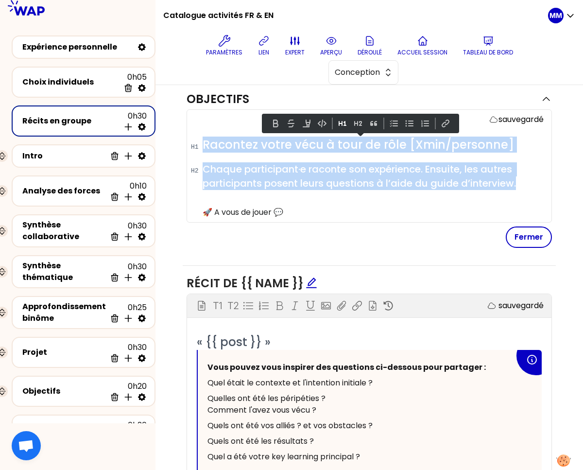
drag, startPoint x: 521, startPoint y: 182, endPoint x: 186, endPoint y: 144, distance: 336.7
click at [187, 144] on div "sauvegardé # Racontez votre vécu à tour de rôle [Xmin/personne] # Chaque partic…" at bounding box center [370, 165] width 366 height 113
copy div "Racontez votre vécu à tour de rôle [Xmin/personne] # Chaque participant·e racon…"
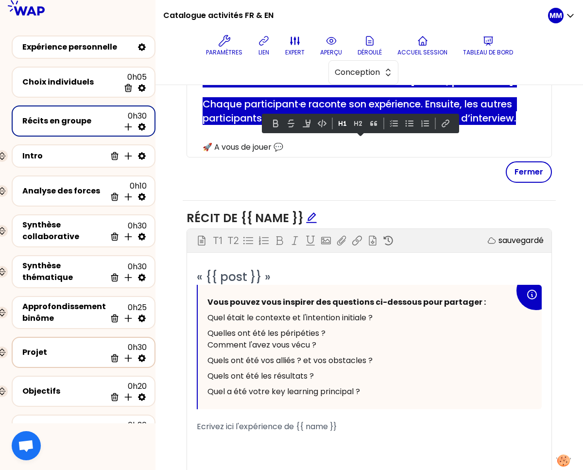
scroll to position [396, 0]
